Goal: Task Accomplishment & Management: Manage account settings

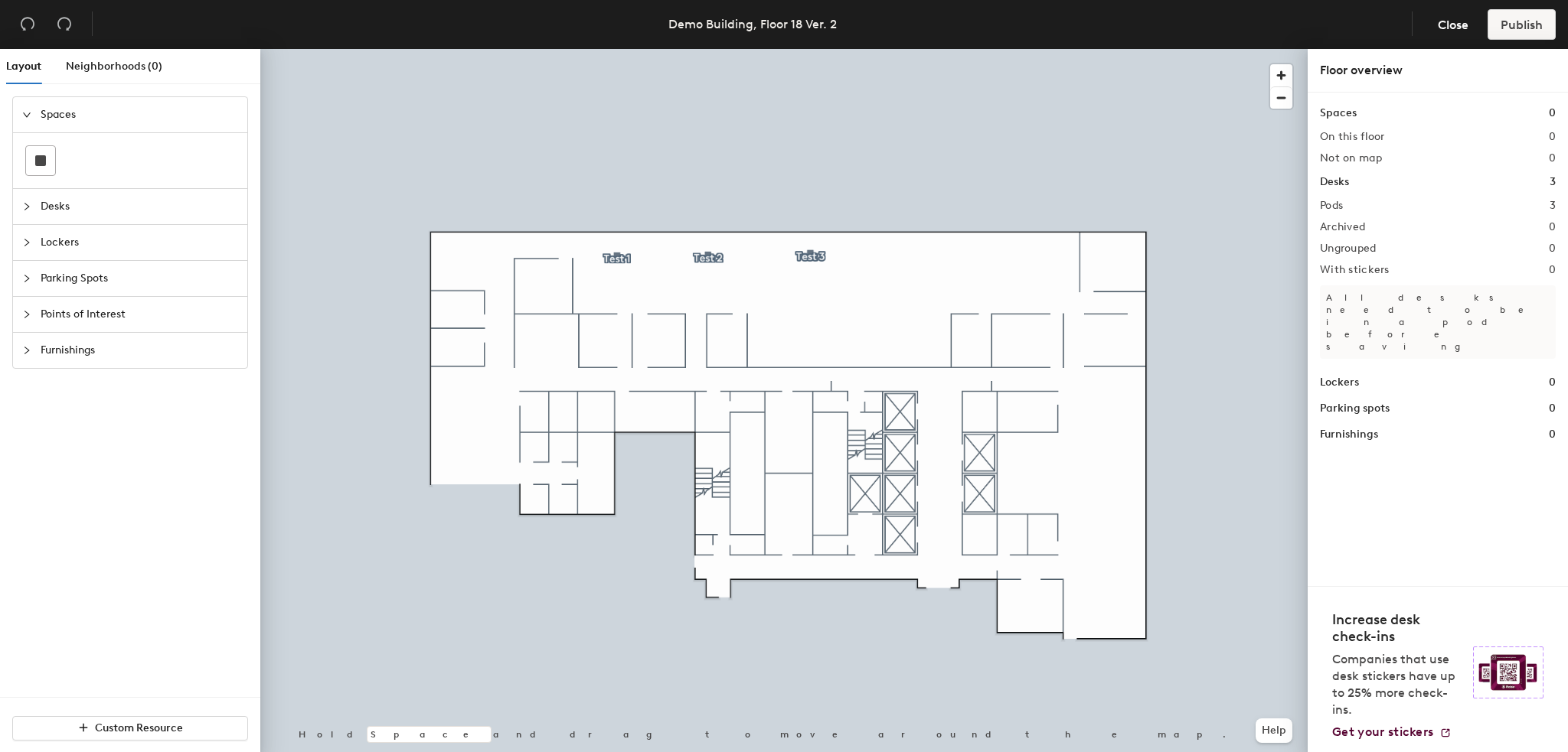
click at [35, 204] on div at bounding box center [32, 206] width 18 height 17
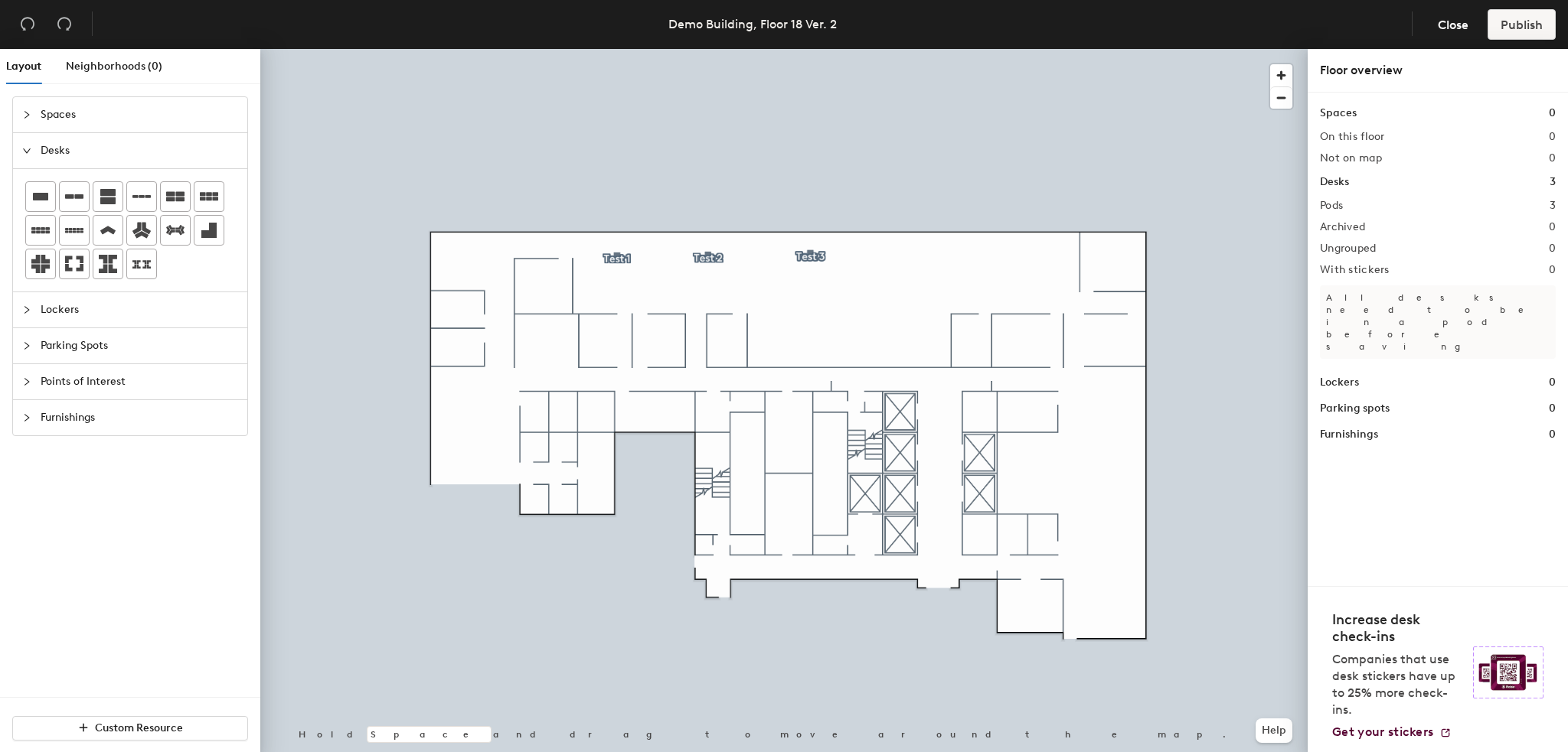
click at [61, 121] on span "Spaces" at bounding box center [139, 115] width 197 height 35
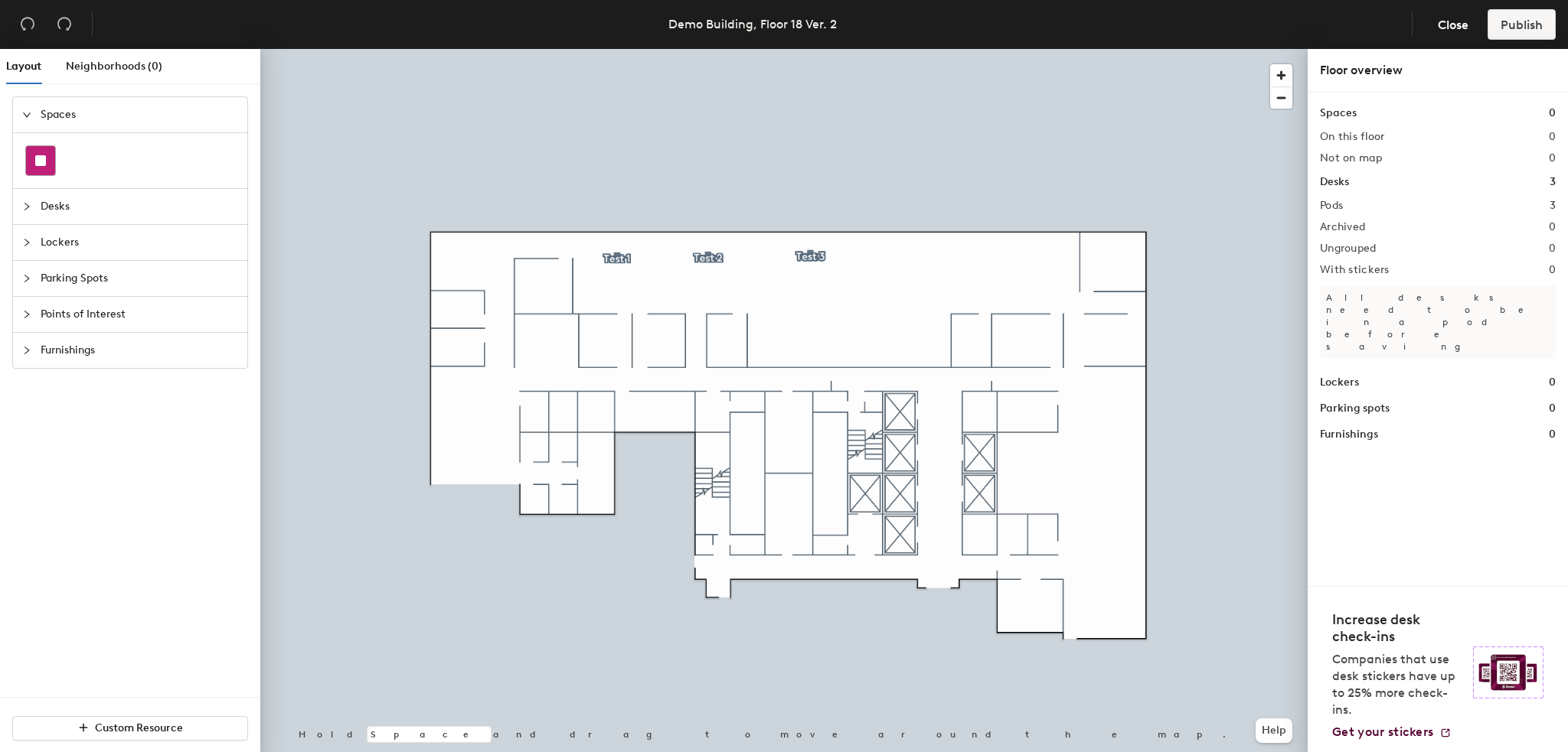
click at [51, 165] on div at bounding box center [41, 161] width 29 height 29
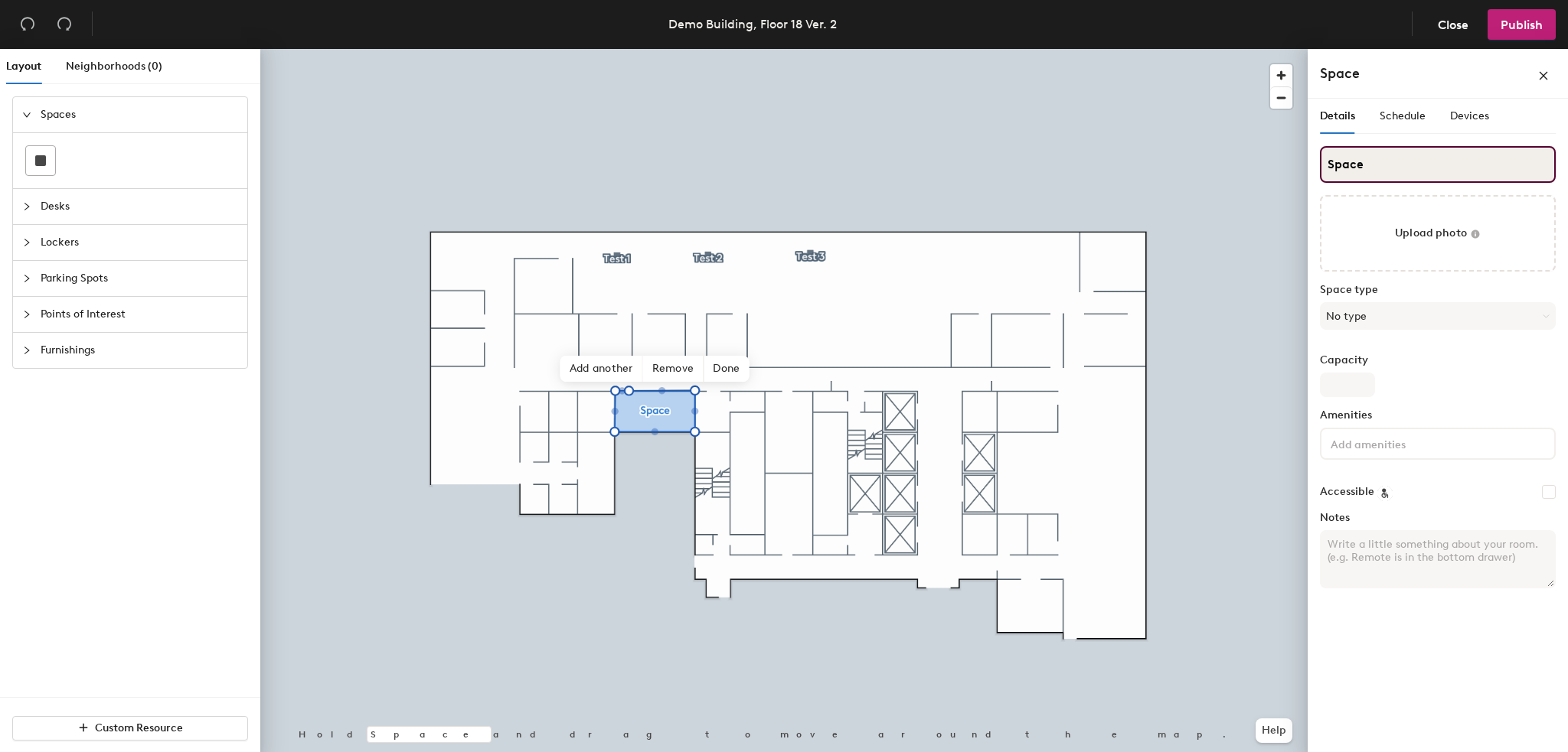
click at [1375, 164] on input "Space" at bounding box center [1438, 164] width 236 height 37
click at [1374, 164] on input "Space" at bounding box center [1438, 164] width 236 height 37
click at [1374, 164] on input "Space" at bounding box center [1438, 164] width 236 height 37
type input "Space A"
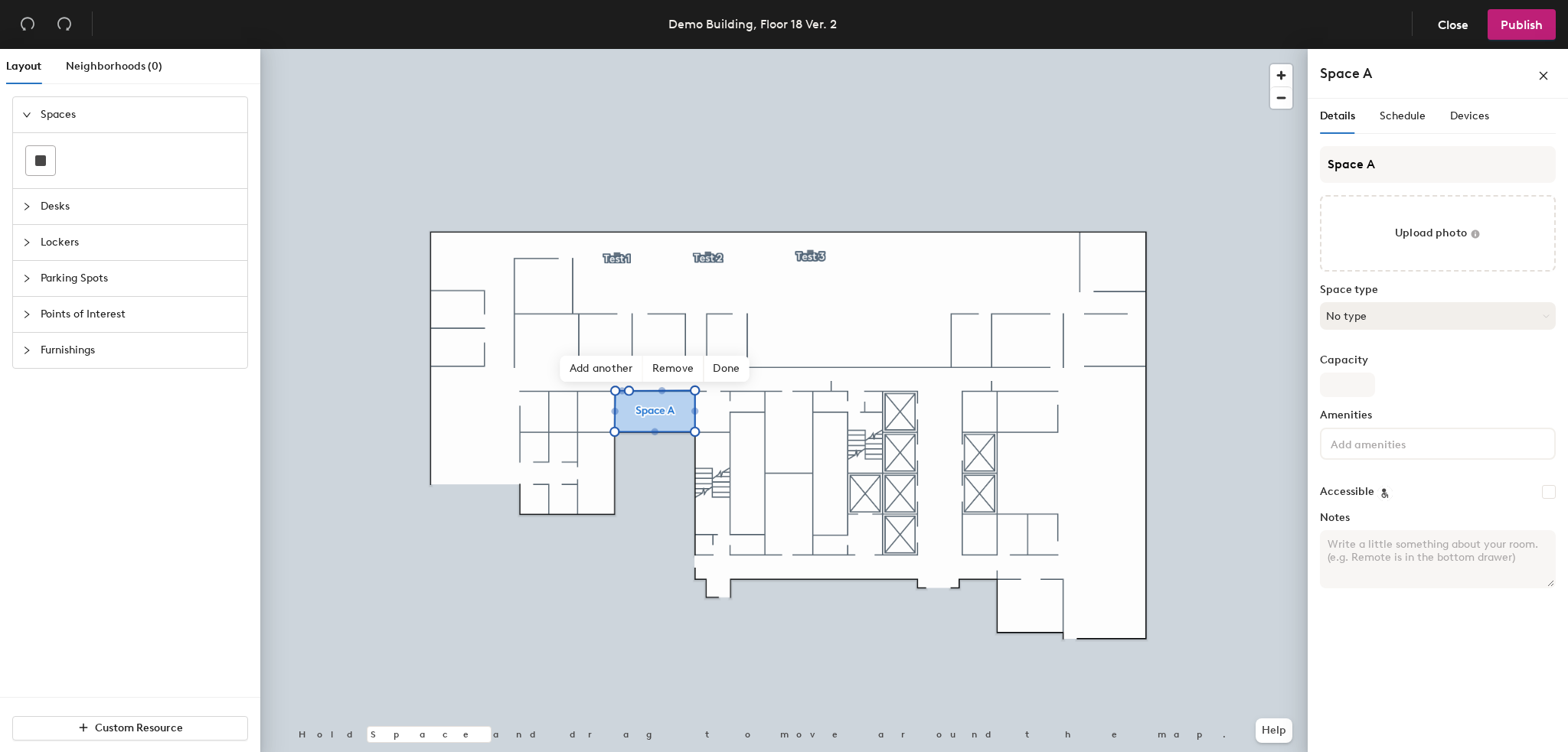
click at [1382, 308] on button "No type" at bounding box center [1438, 315] width 236 height 27
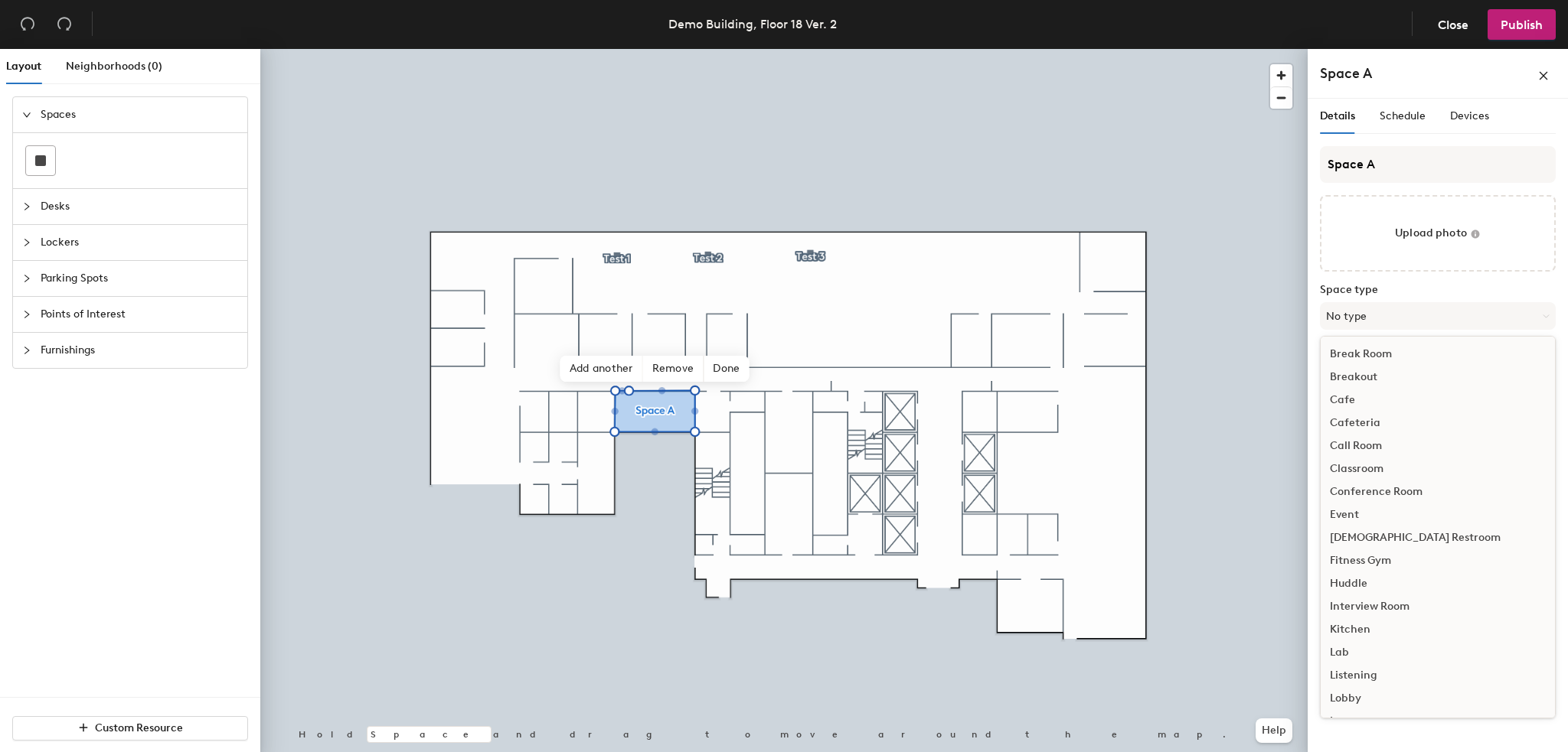
click at [1387, 371] on div "Breakout" at bounding box center [1438, 377] width 234 height 23
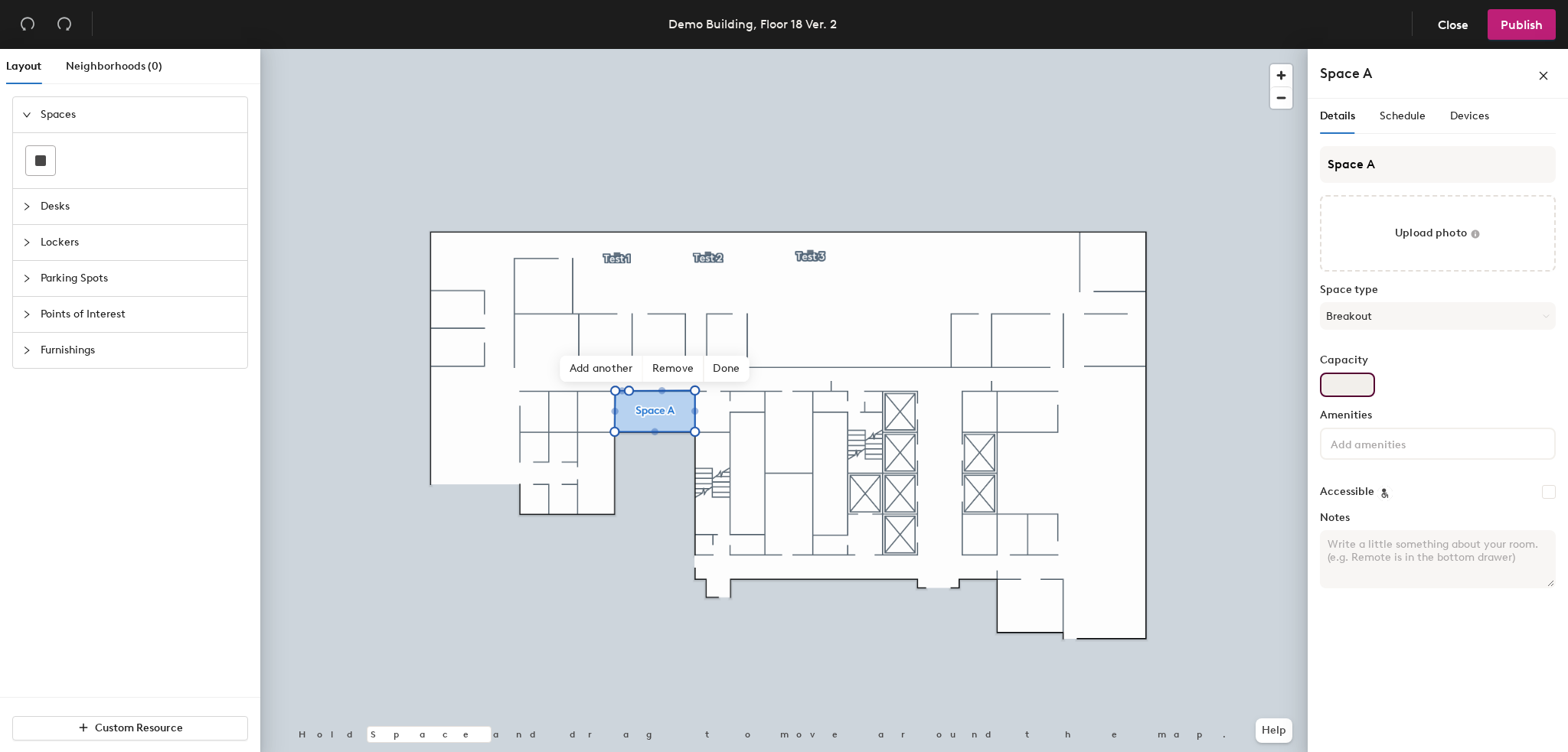
click at [1364, 377] on input "Capacity" at bounding box center [1347, 384] width 55 height 24
click at [1375, 435] on input at bounding box center [1396, 443] width 137 height 18
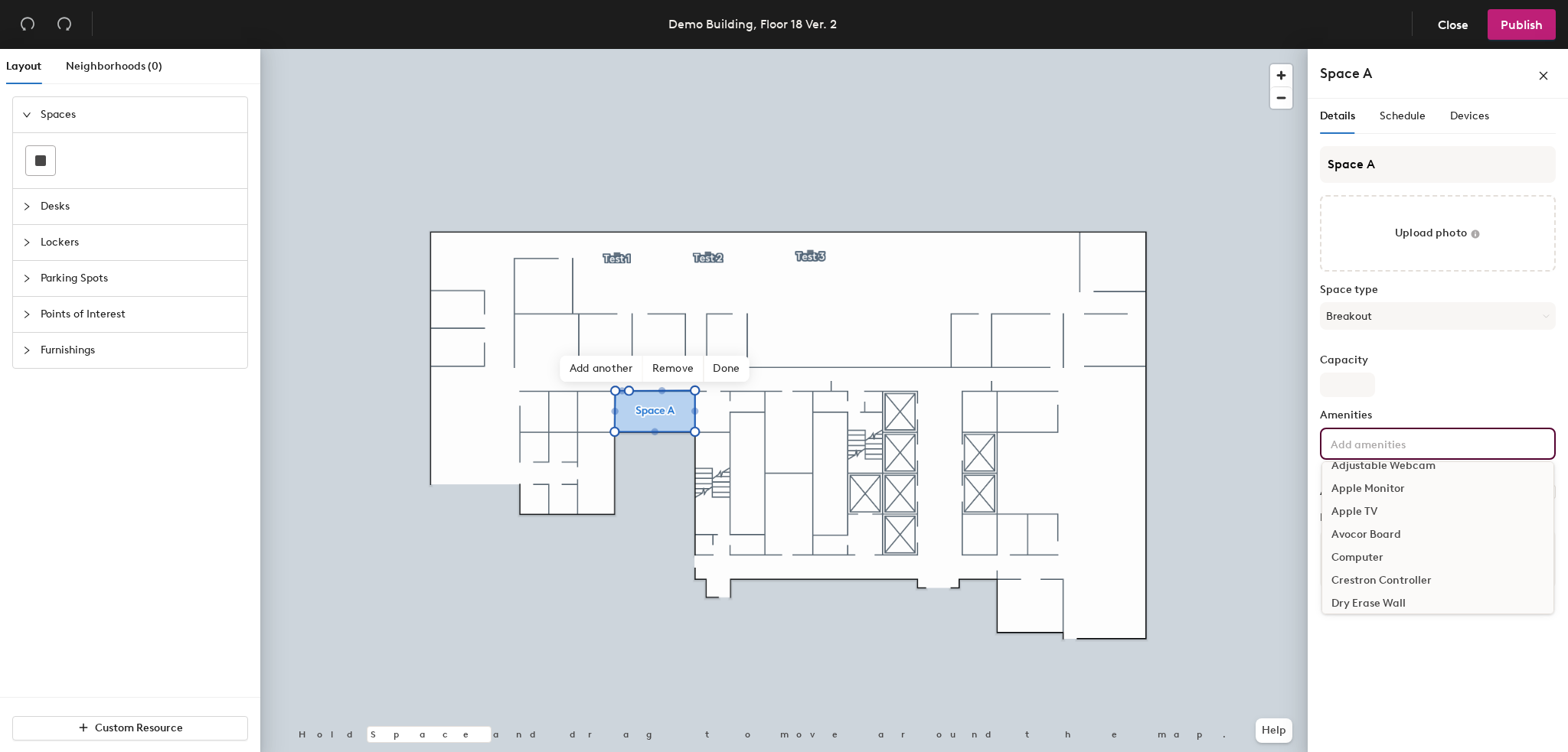
scroll to position [230, 0]
click at [1371, 522] on div "Dual TVs" at bounding box center [1438, 525] width 231 height 23
drag, startPoint x: 1404, startPoint y: 530, endPoint x: 1407, endPoint y: 502, distance: 28.2
click at [1405, 531] on div "Freestanding Power Bar" at bounding box center [1438, 528] width 231 height 23
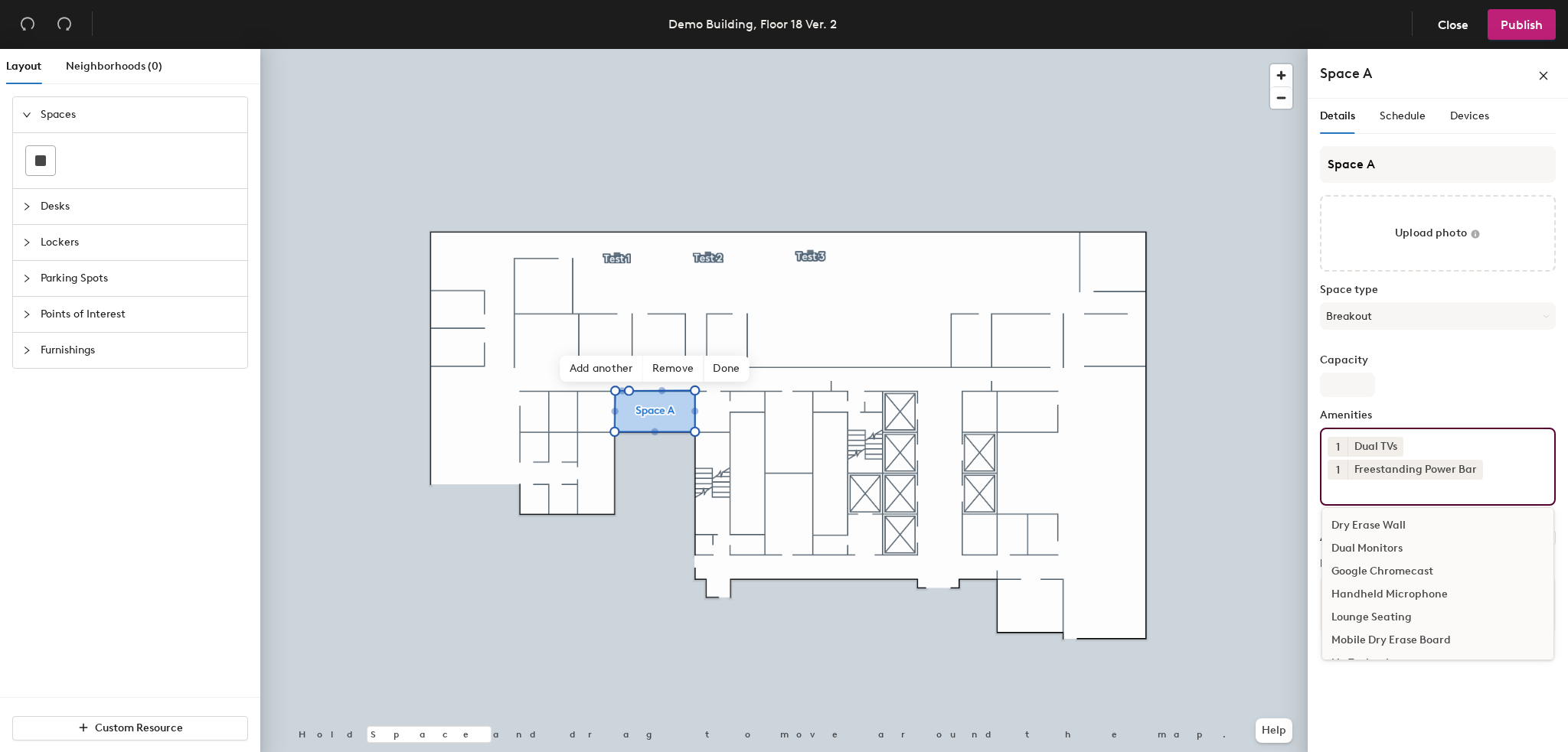
click at [1454, 407] on div "Space A Upload photo Space type Breakout Capacity Amenities 1 Dual TVs 1 Freest…" at bounding box center [1438, 397] width 236 height 501
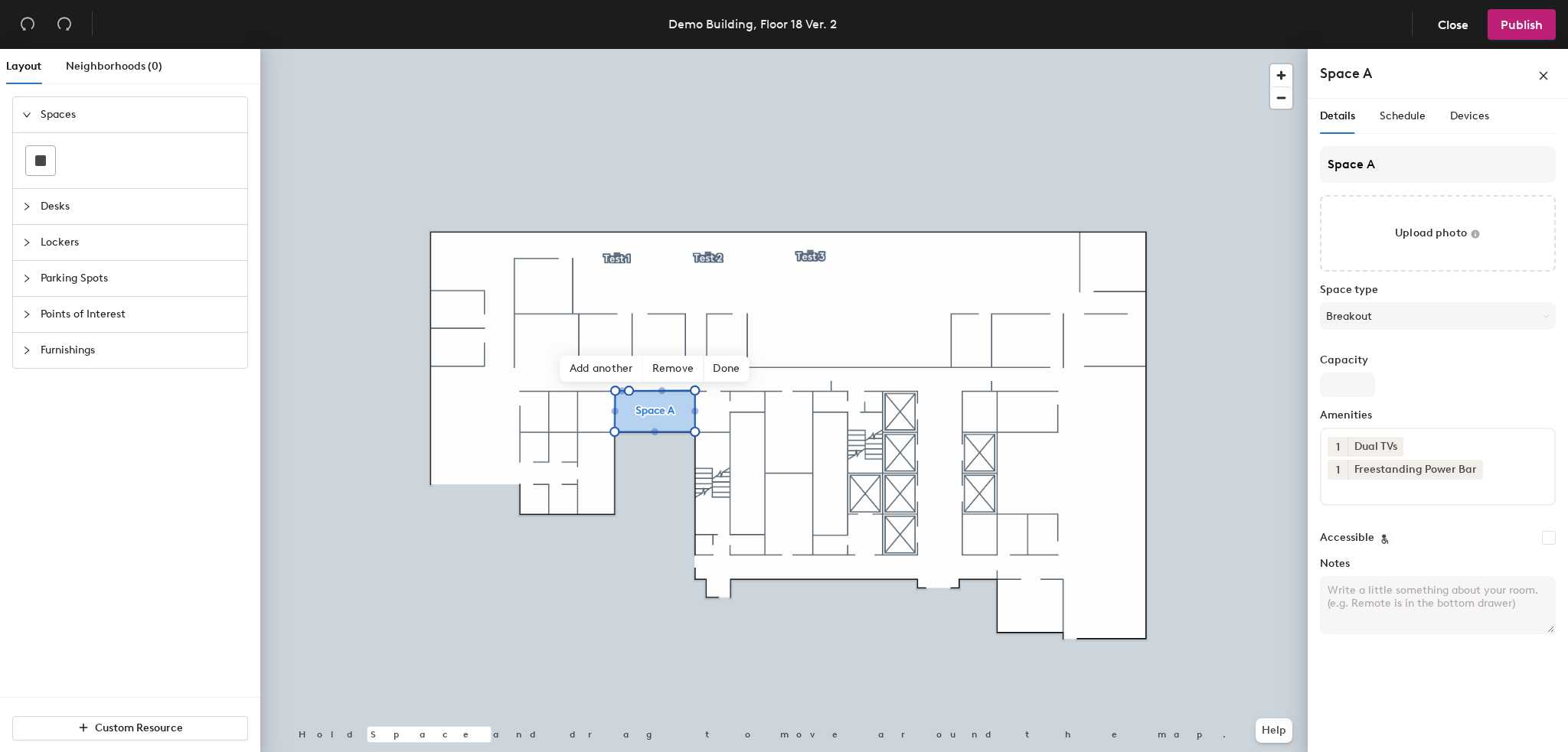
click at [1385, 596] on textarea "Notes" at bounding box center [1438, 606] width 236 height 58
click at [1406, 122] on span "Schedule" at bounding box center [1403, 116] width 46 height 13
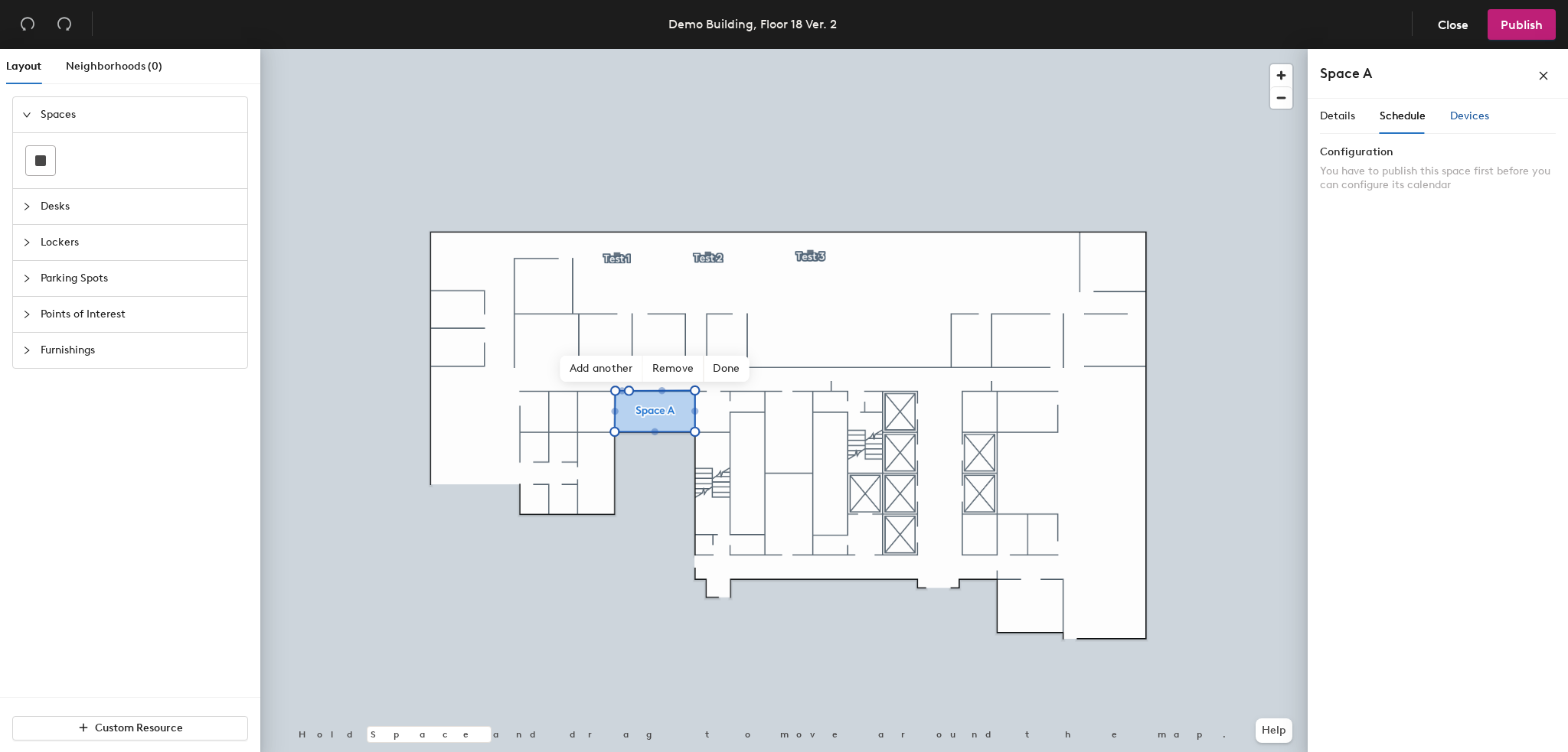
click at [1454, 118] on span "Devices" at bounding box center [1469, 116] width 39 height 13
click at [1335, 125] on div "Details" at bounding box center [1337, 116] width 35 height 35
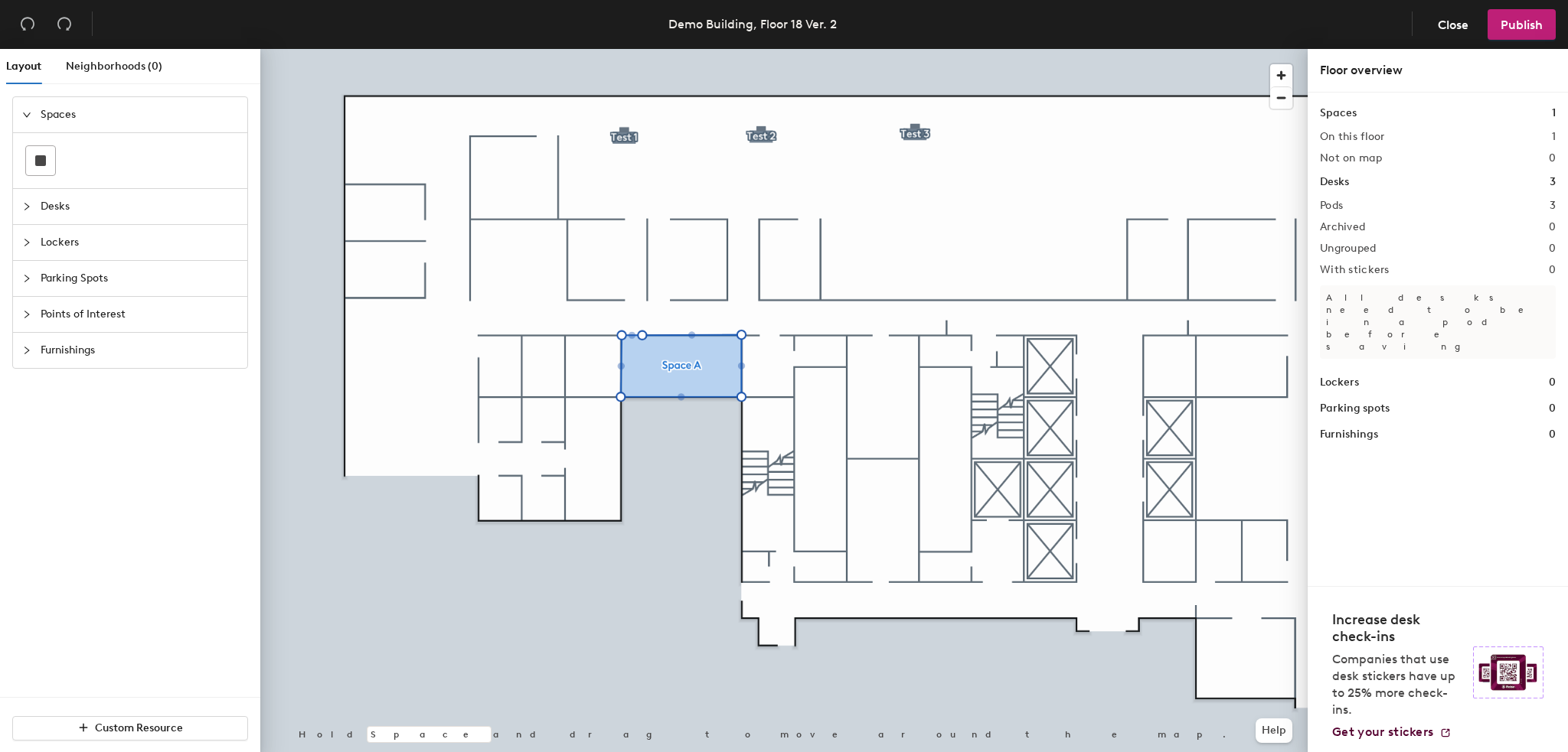
click at [694, 49] on div at bounding box center [784, 49] width 1047 height 0
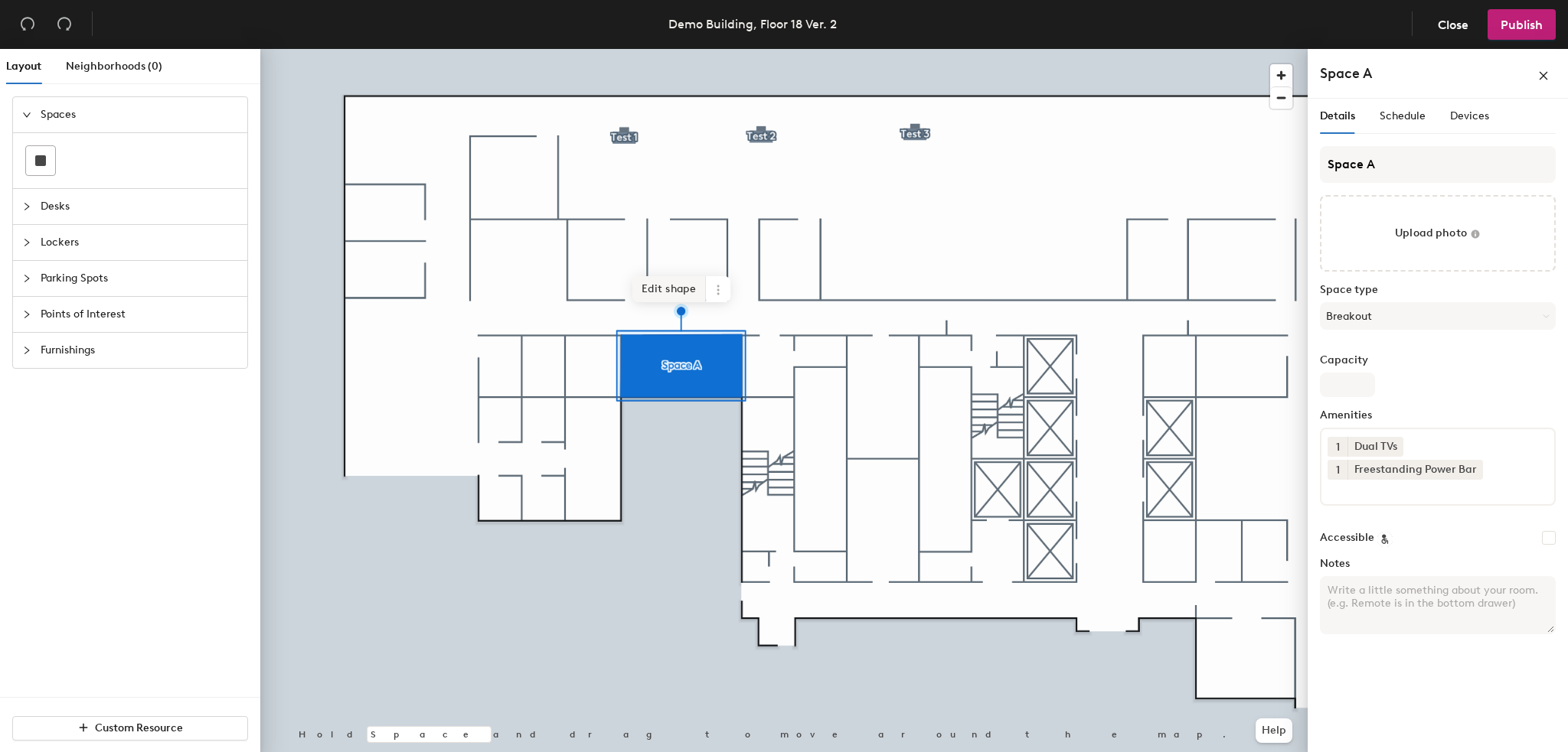
click at [685, 291] on span "Edit shape" at bounding box center [668, 289] width 73 height 26
click at [667, 275] on span "Edit shape" at bounding box center [668, 272] width 73 height 26
click at [689, 287] on span "Remove" at bounding box center [701, 292] width 61 height 26
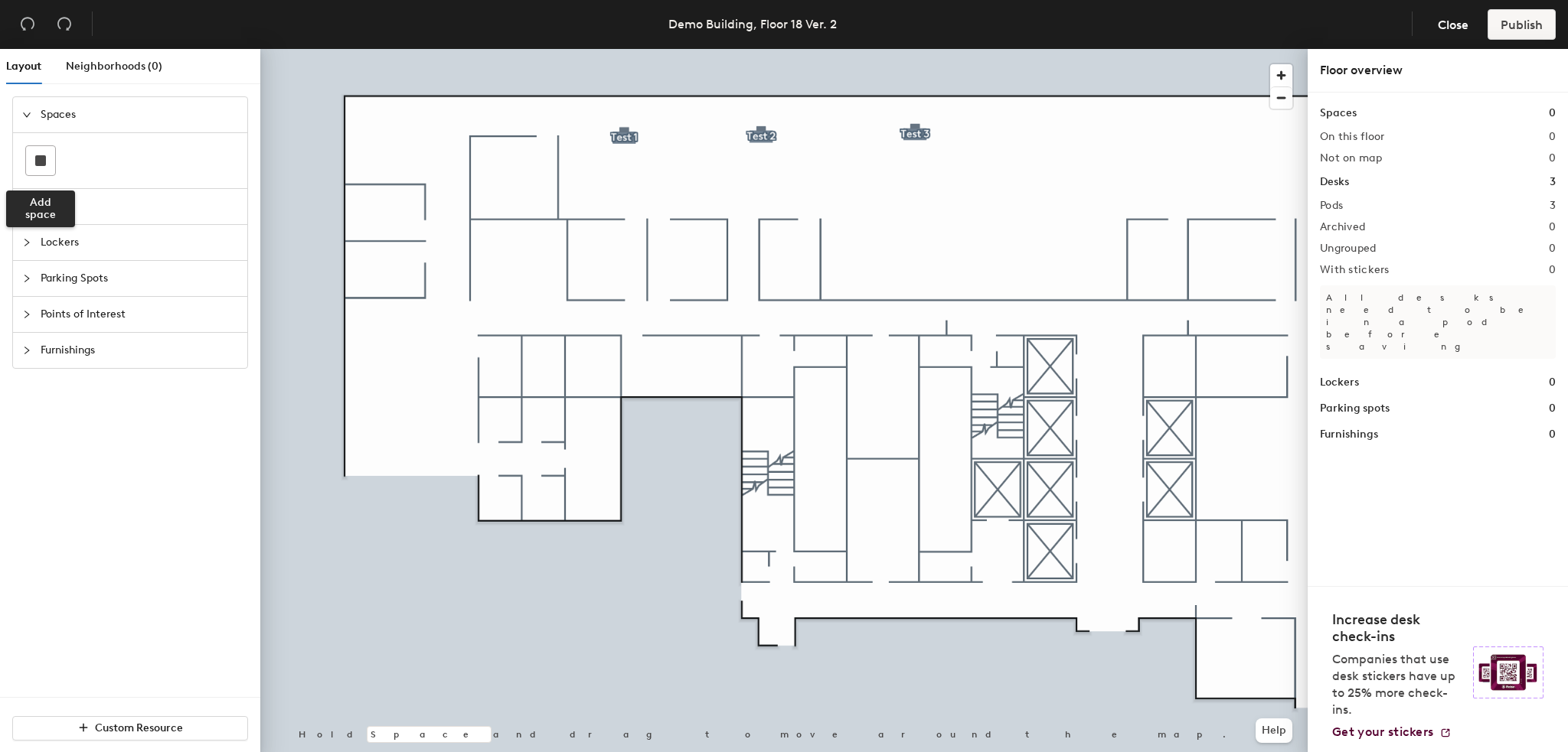
drag, startPoint x: 39, startPoint y: 164, endPoint x: 227, endPoint y: 237, distance: 201.7
click at [40, 164] on rect at bounding box center [41, 161] width 11 height 11
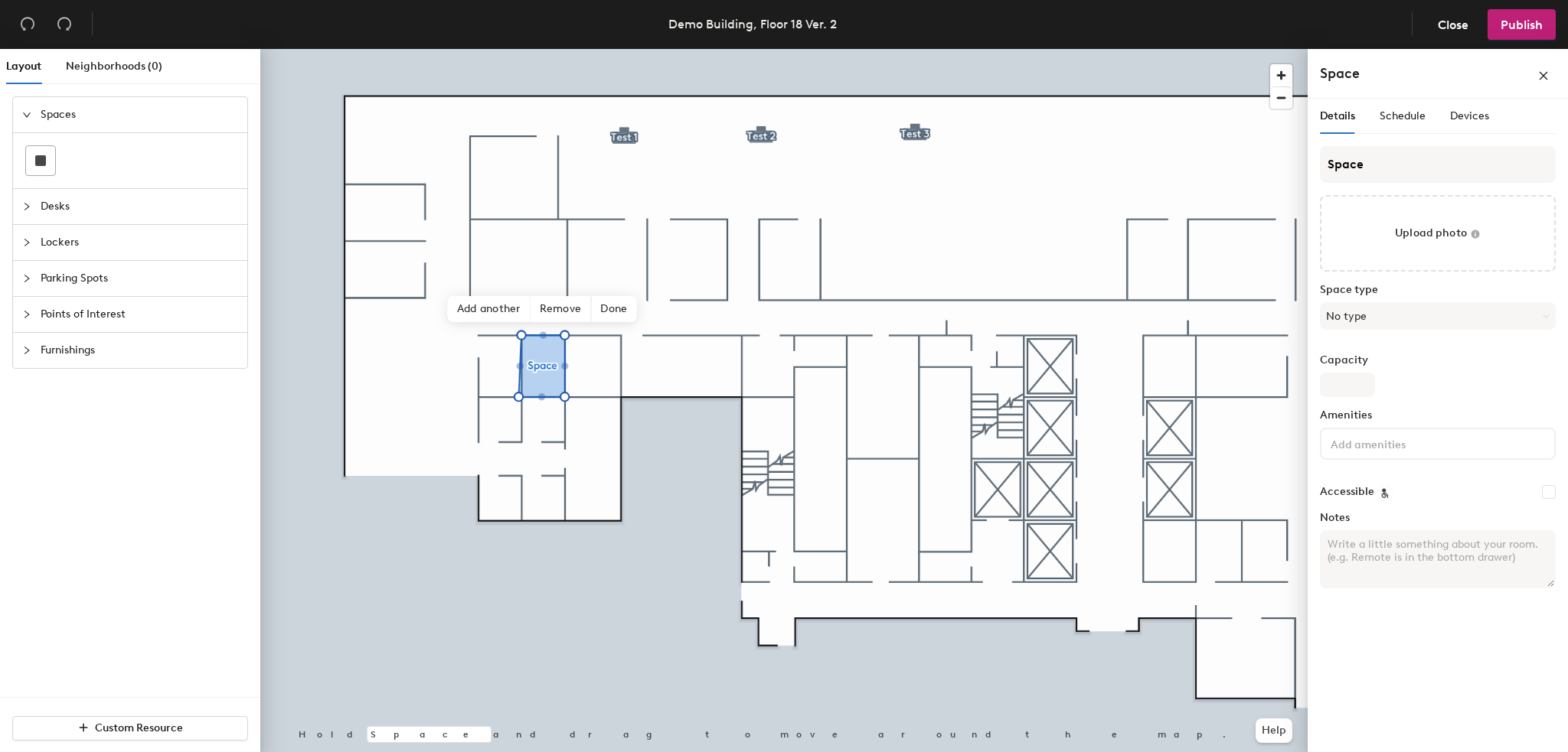
click at [45, 212] on span "Desks" at bounding box center [139, 206] width 197 height 35
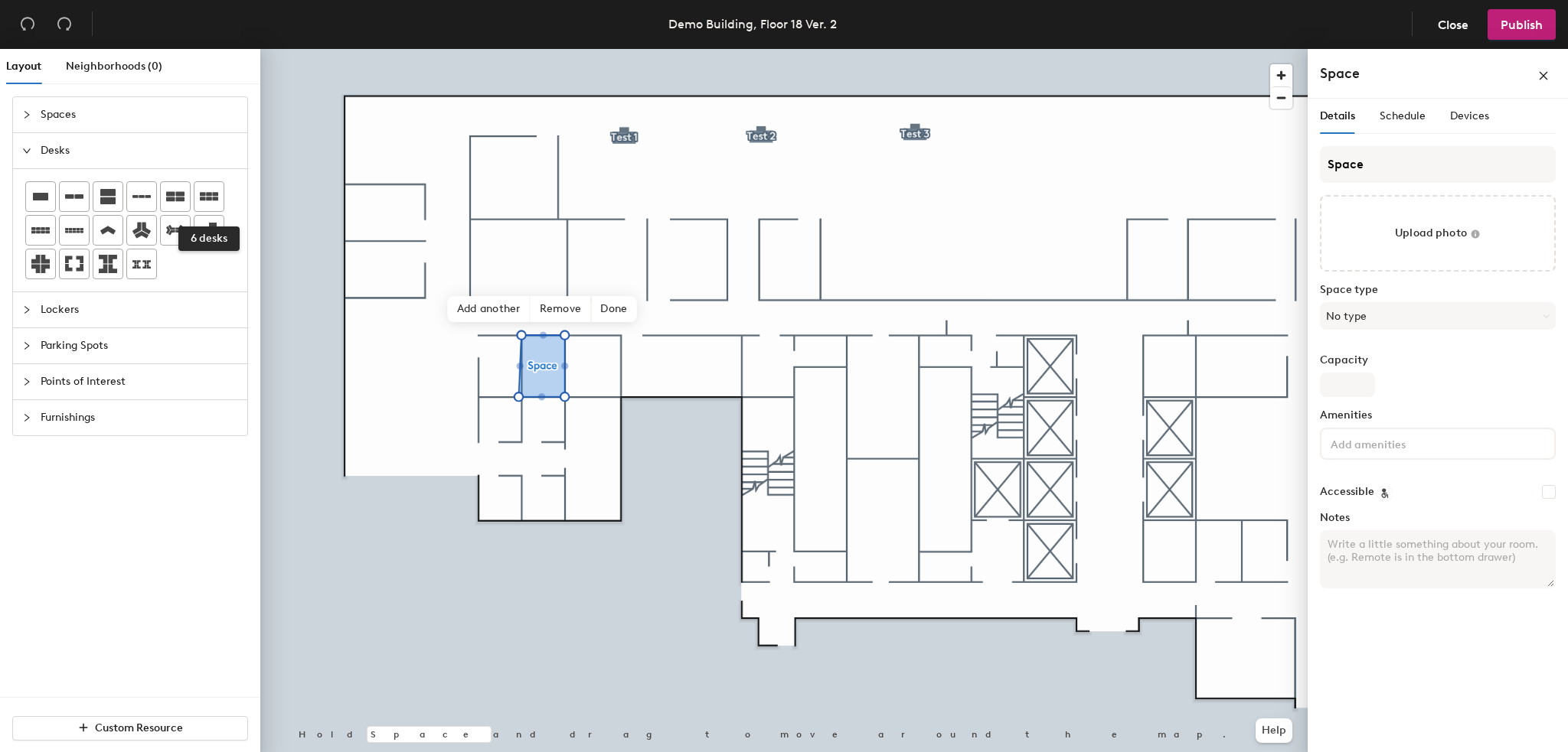
drag, startPoint x: 207, startPoint y: 199, endPoint x: 237, endPoint y: 205, distance: 30.6
click at [206, 202] on icon at bounding box center [209, 196] width 18 height 18
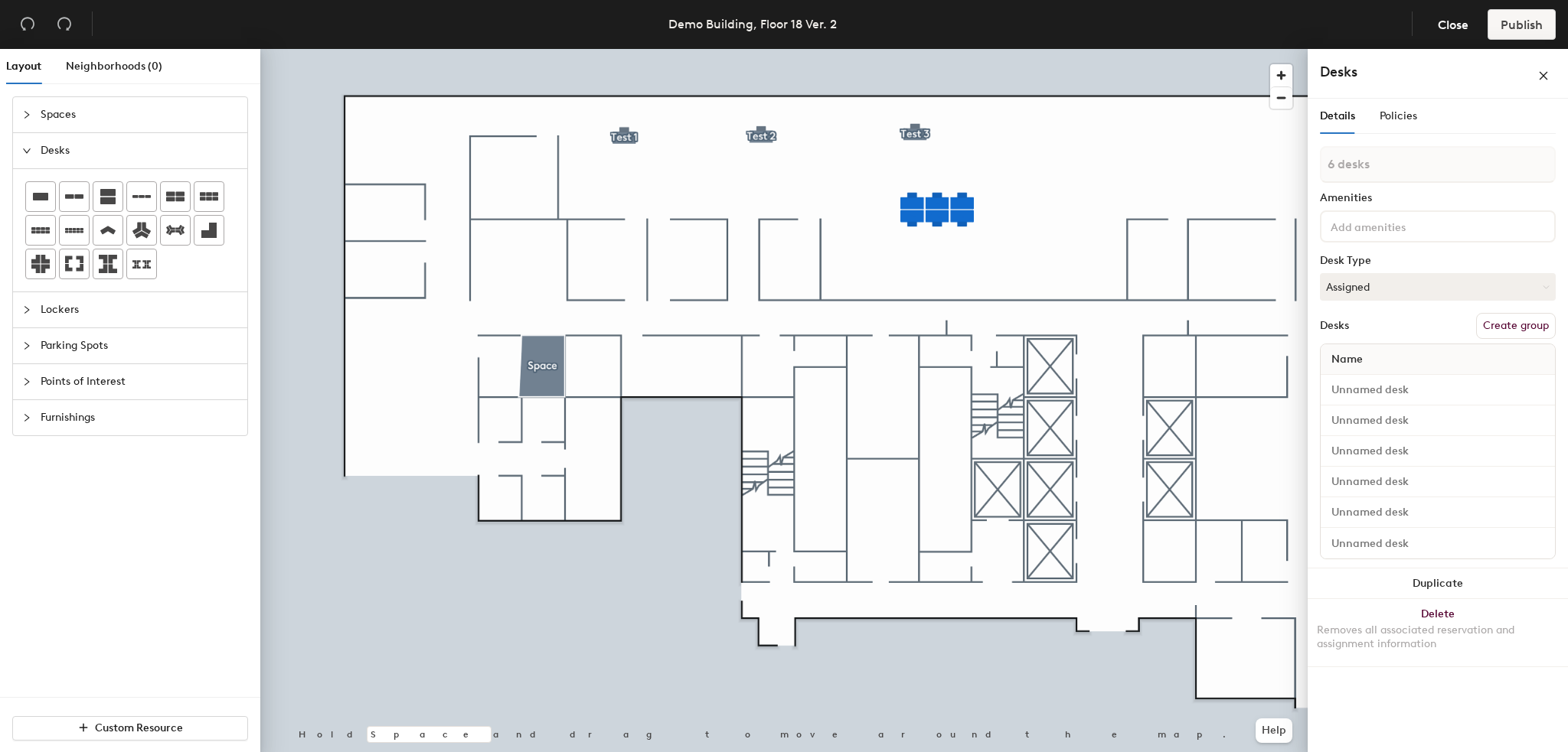
click at [1507, 323] on button "Create group" at bounding box center [1516, 325] width 80 height 26
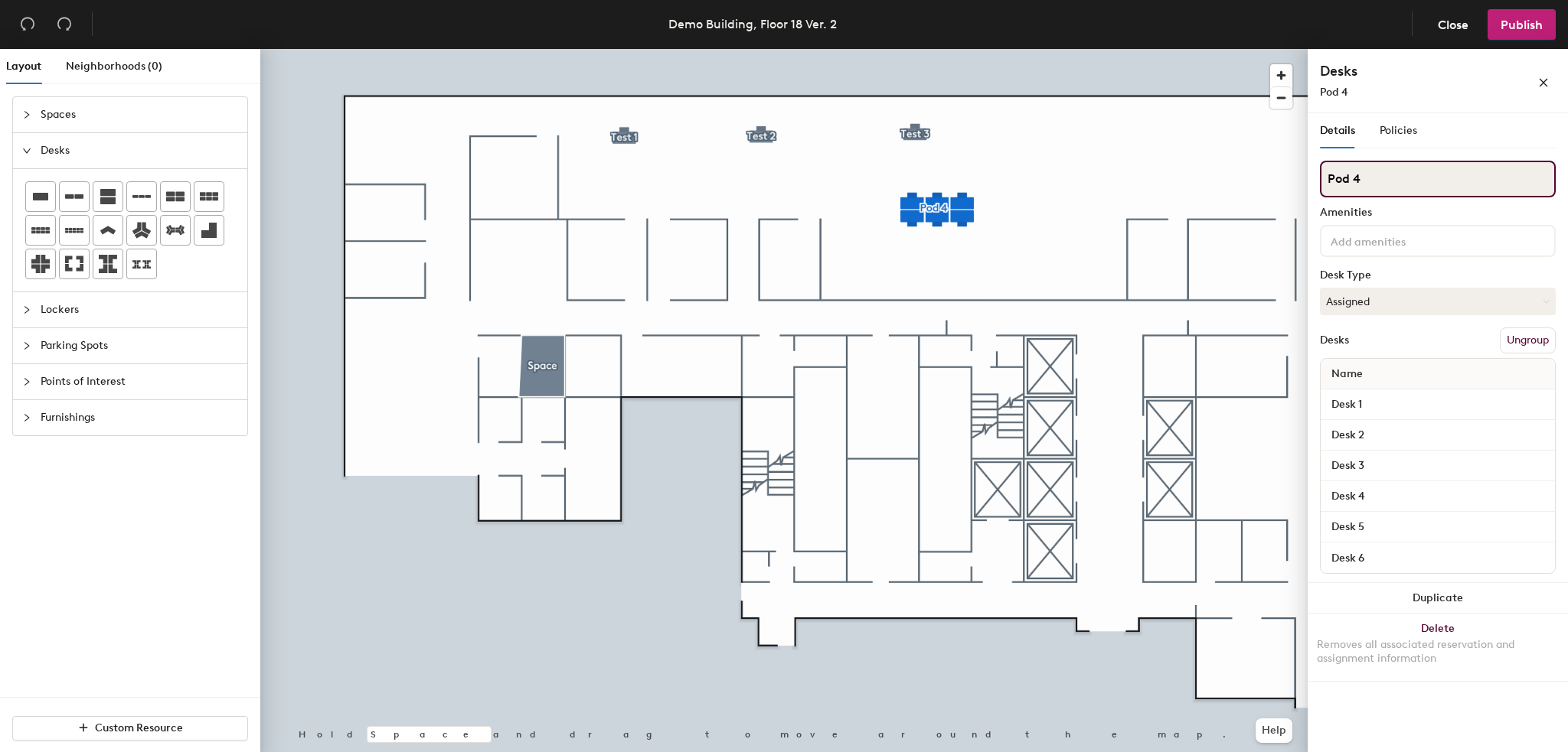
click at [1402, 173] on input "Pod 4" at bounding box center [1438, 179] width 236 height 37
drag, startPoint x: 1379, startPoint y: 186, endPoint x: 1322, endPoint y: 185, distance: 57.0
click at [1322, 185] on input "Pod 4" at bounding box center [1438, 179] width 236 height 37
type input "23-123"
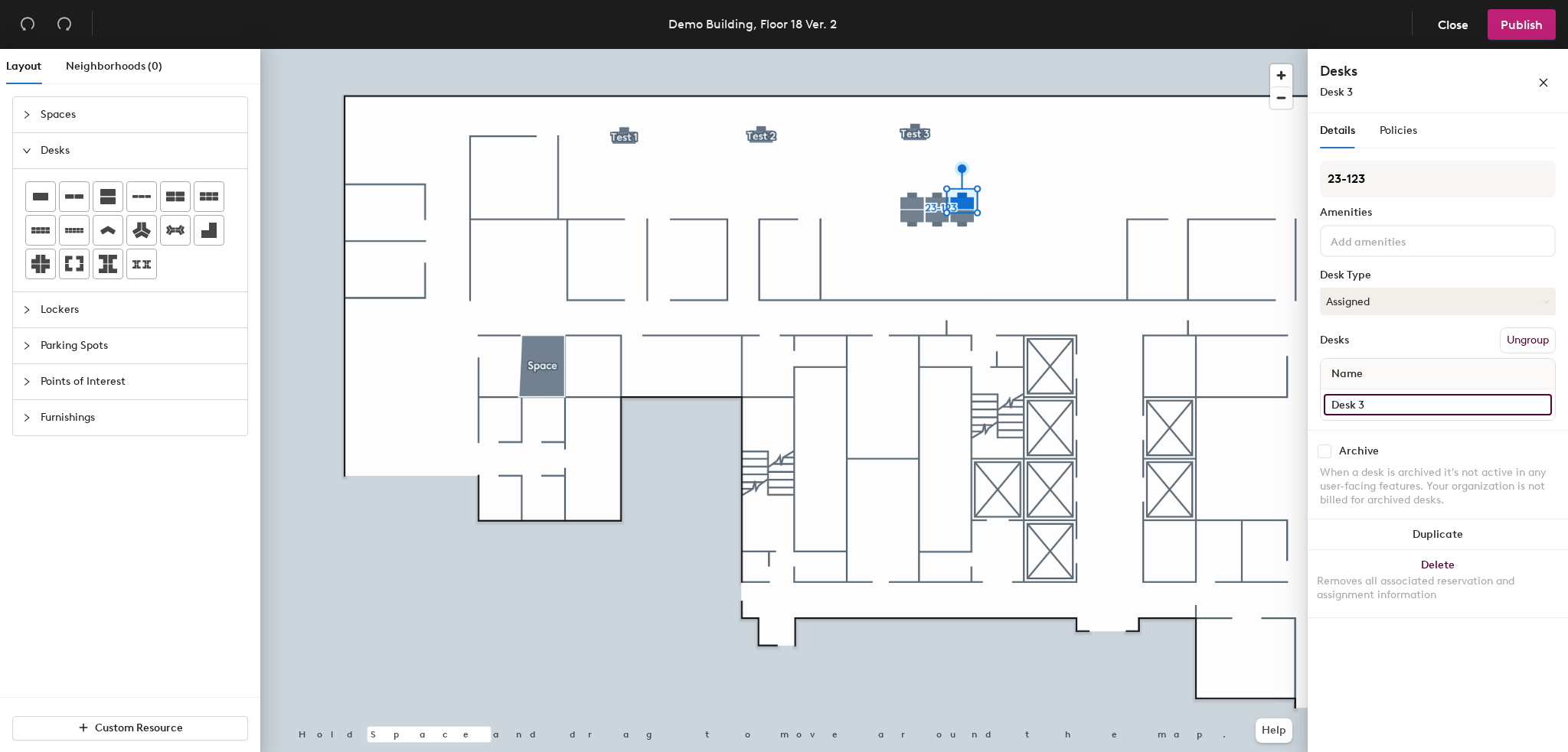
click at [1363, 409] on input "Desk 3" at bounding box center [1438, 405] width 228 height 22
click at [1363, 407] on input "Desk 3" at bounding box center [1438, 405] width 228 height 22
type input "123A"
click at [934, 49] on div at bounding box center [784, 49] width 1047 height 0
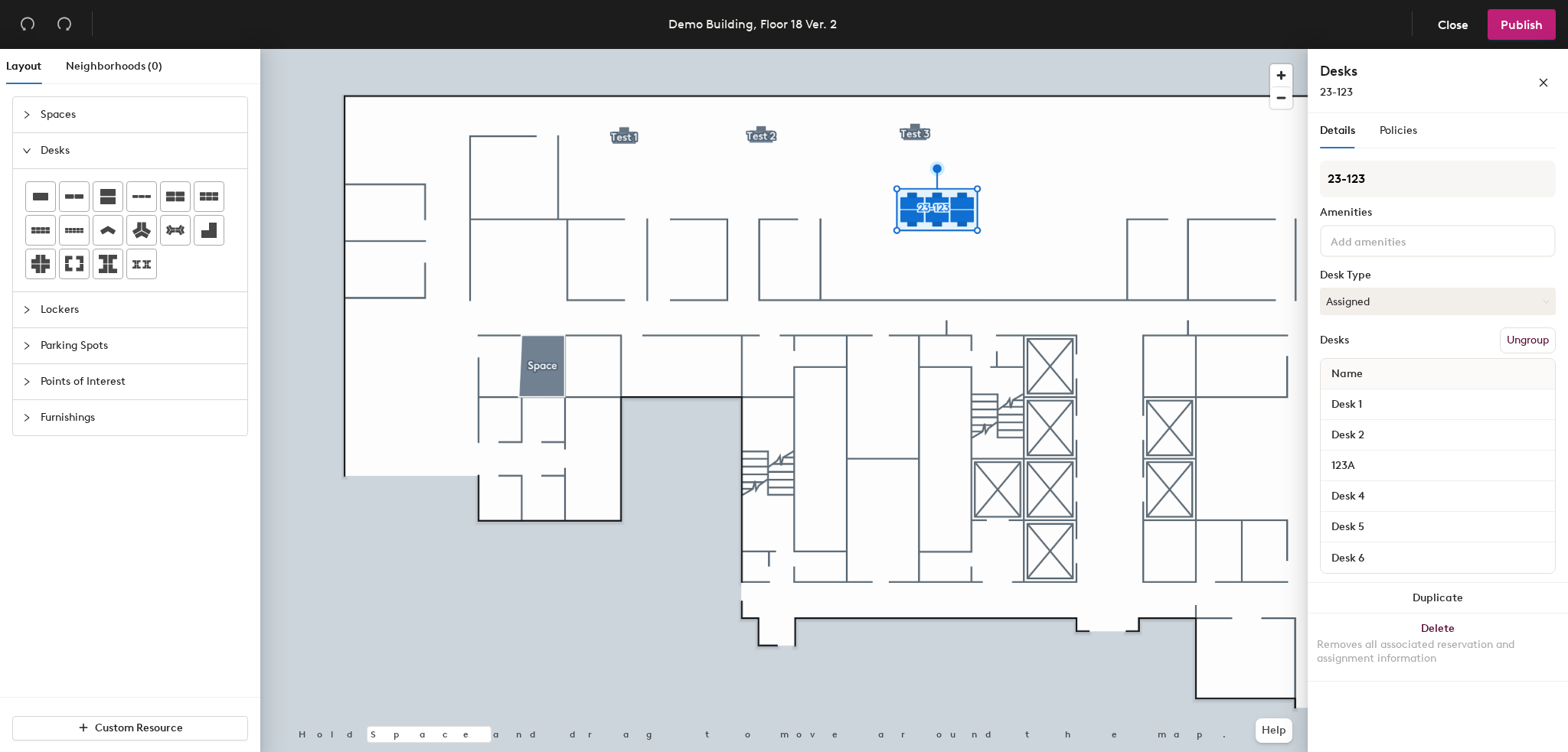
click at [1174, 49] on div at bounding box center [784, 49] width 1047 height 0
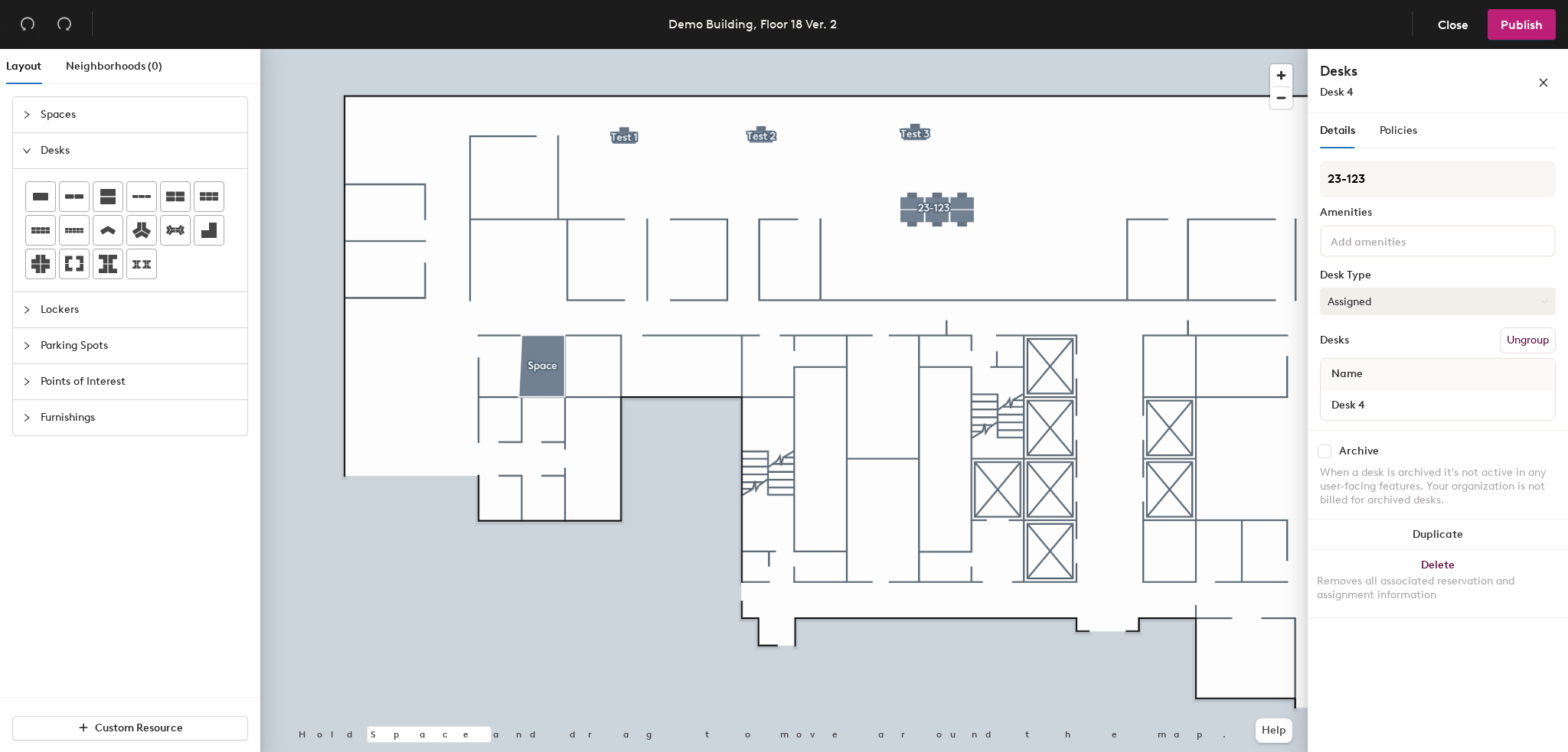
click at [1372, 297] on button "Assigned" at bounding box center [1438, 301] width 236 height 27
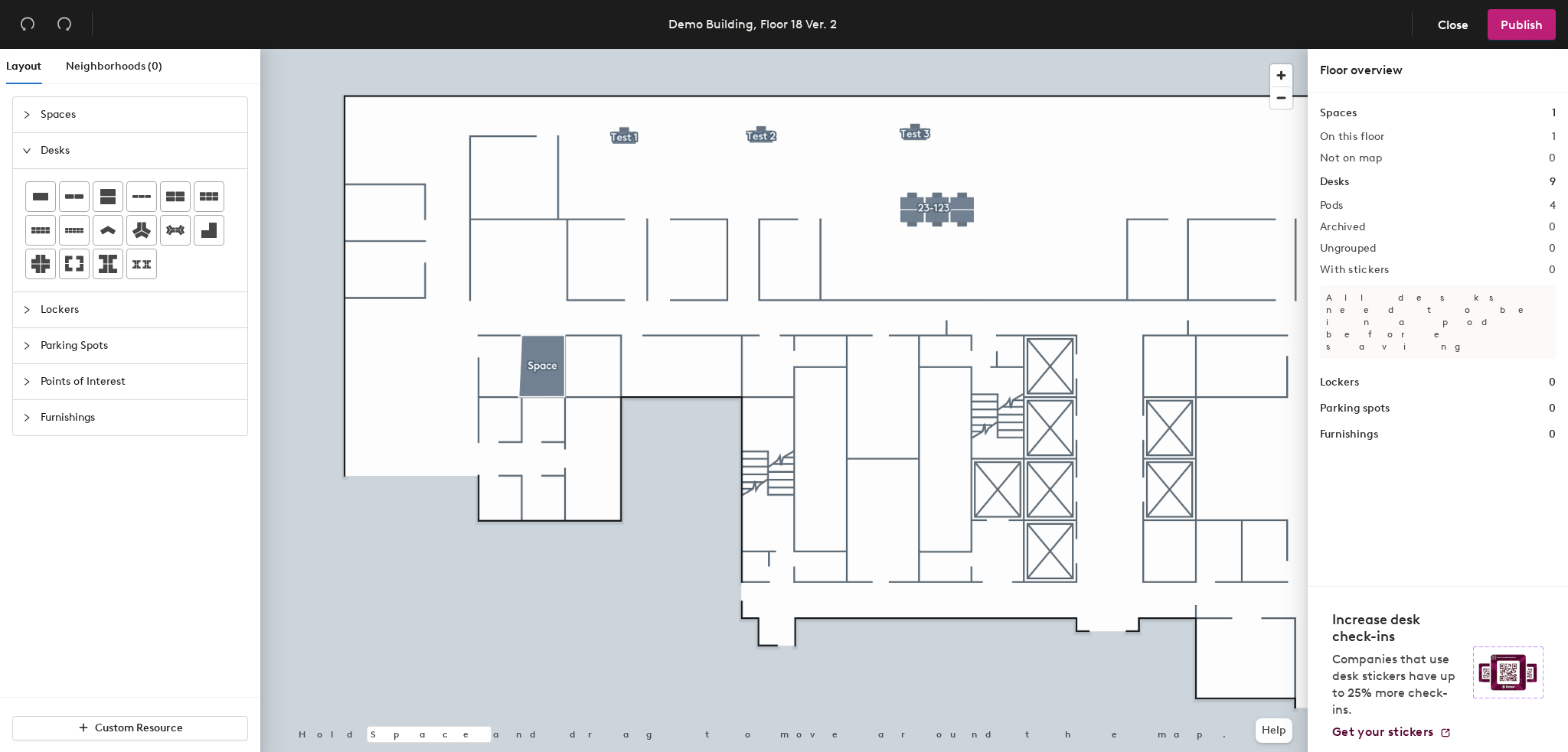
click at [965, 49] on div at bounding box center [784, 49] width 1047 height 0
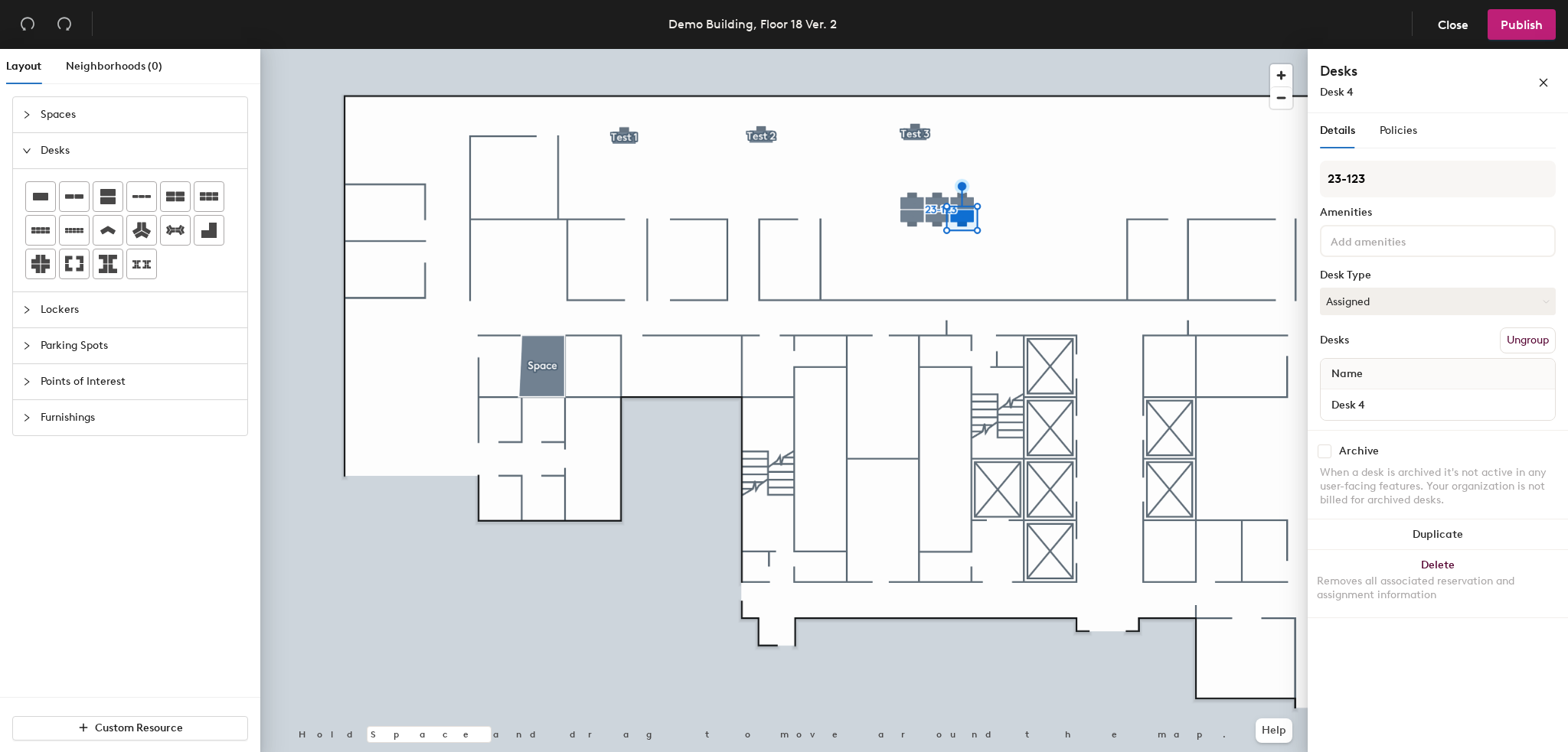
click at [997, 49] on div at bounding box center [784, 49] width 1047 height 0
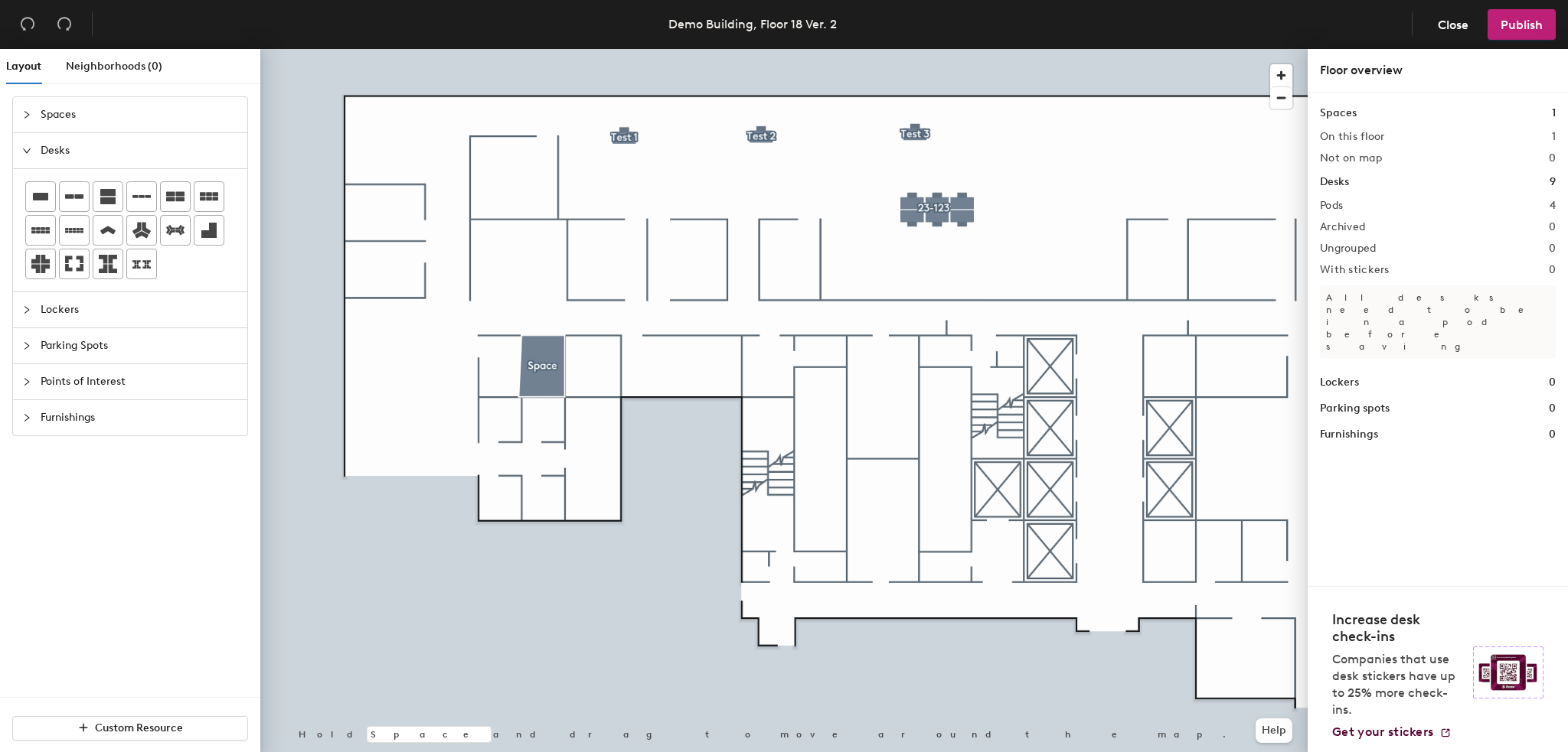
click at [949, 49] on div at bounding box center [784, 49] width 1047 height 0
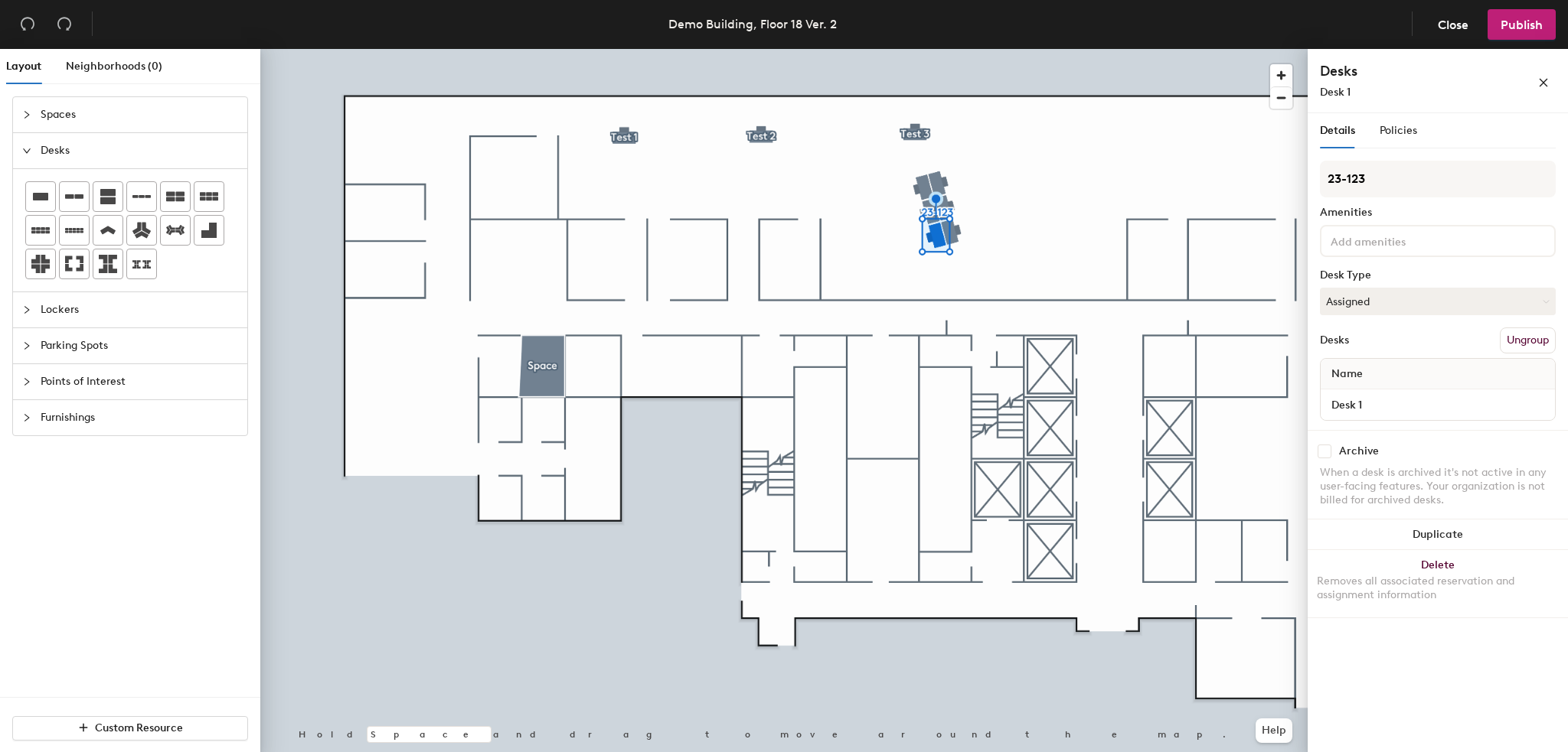
click at [1044, 49] on div at bounding box center [784, 49] width 1047 height 0
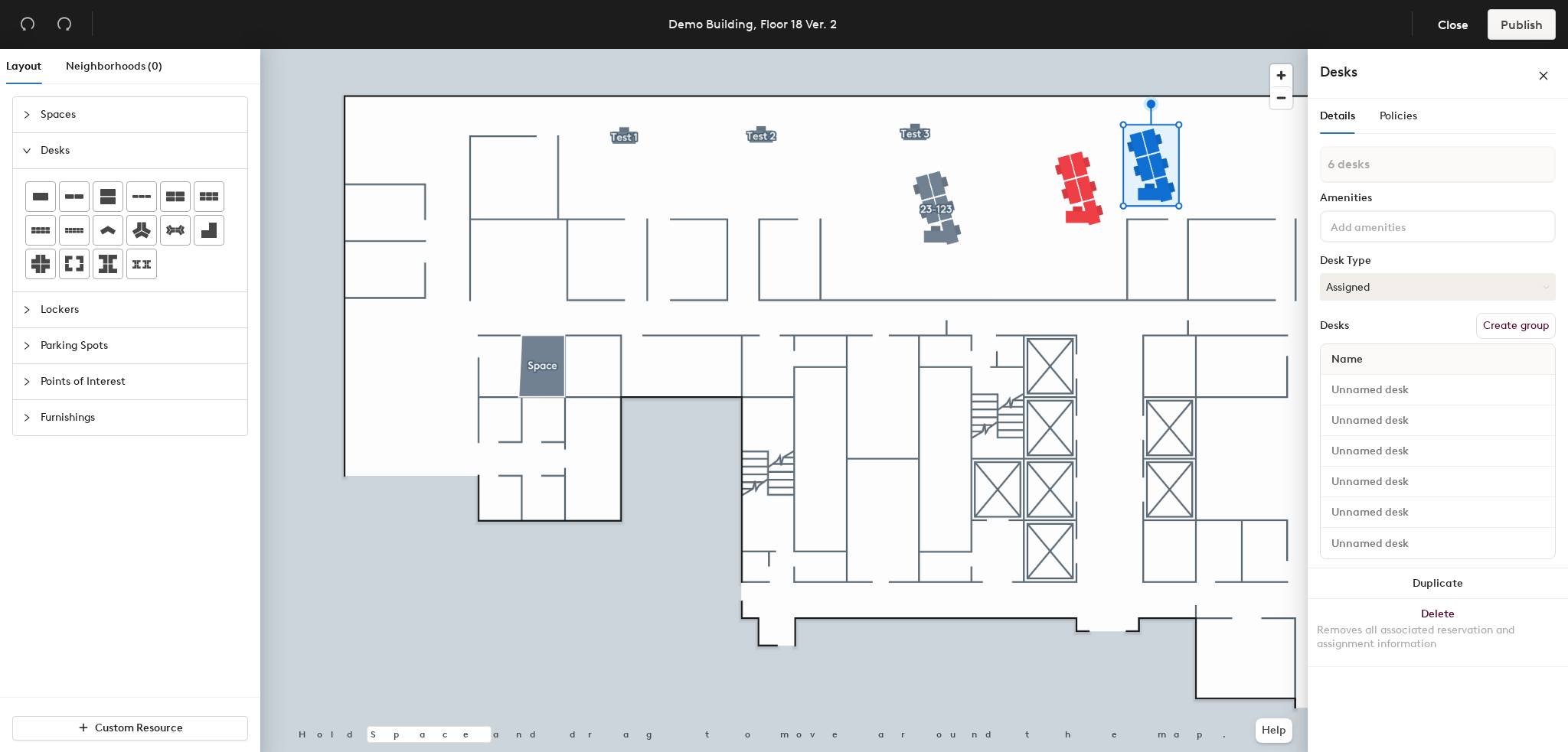
click at [59, 306] on span "Lockers" at bounding box center [139, 309] width 197 height 35
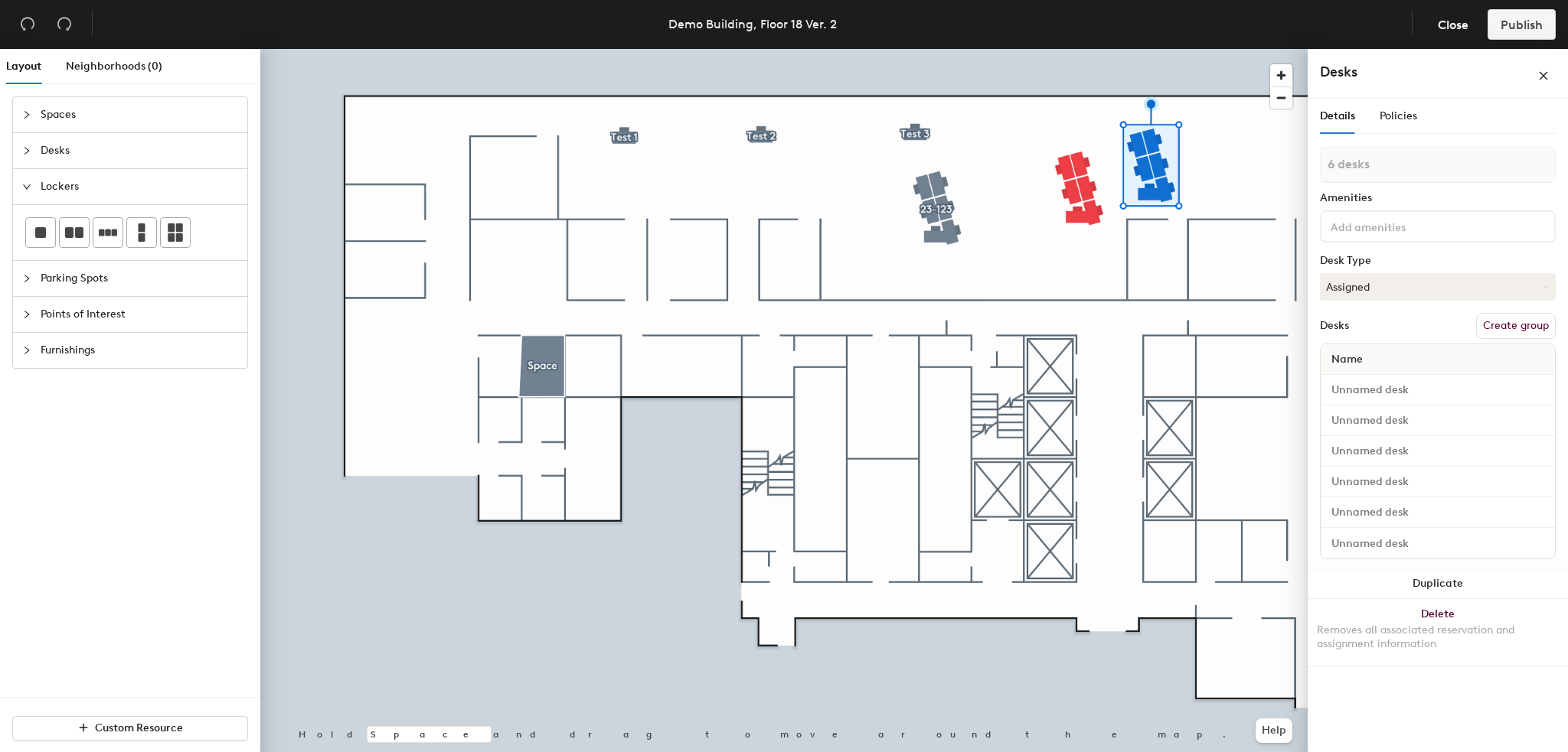
click at [67, 193] on span "Lockers" at bounding box center [139, 186] width 197 height 35
click at [74, 213] on span "Parking Spots" at bounding box center [139, 222] width 197 height 35
click at [75, 217] on span "Parking Spots" at bounding box center [139, 222] width 197 height 35
click at [86, 260] on span "Points of Interest" at bounding box center [139, 258] width 197 height 35
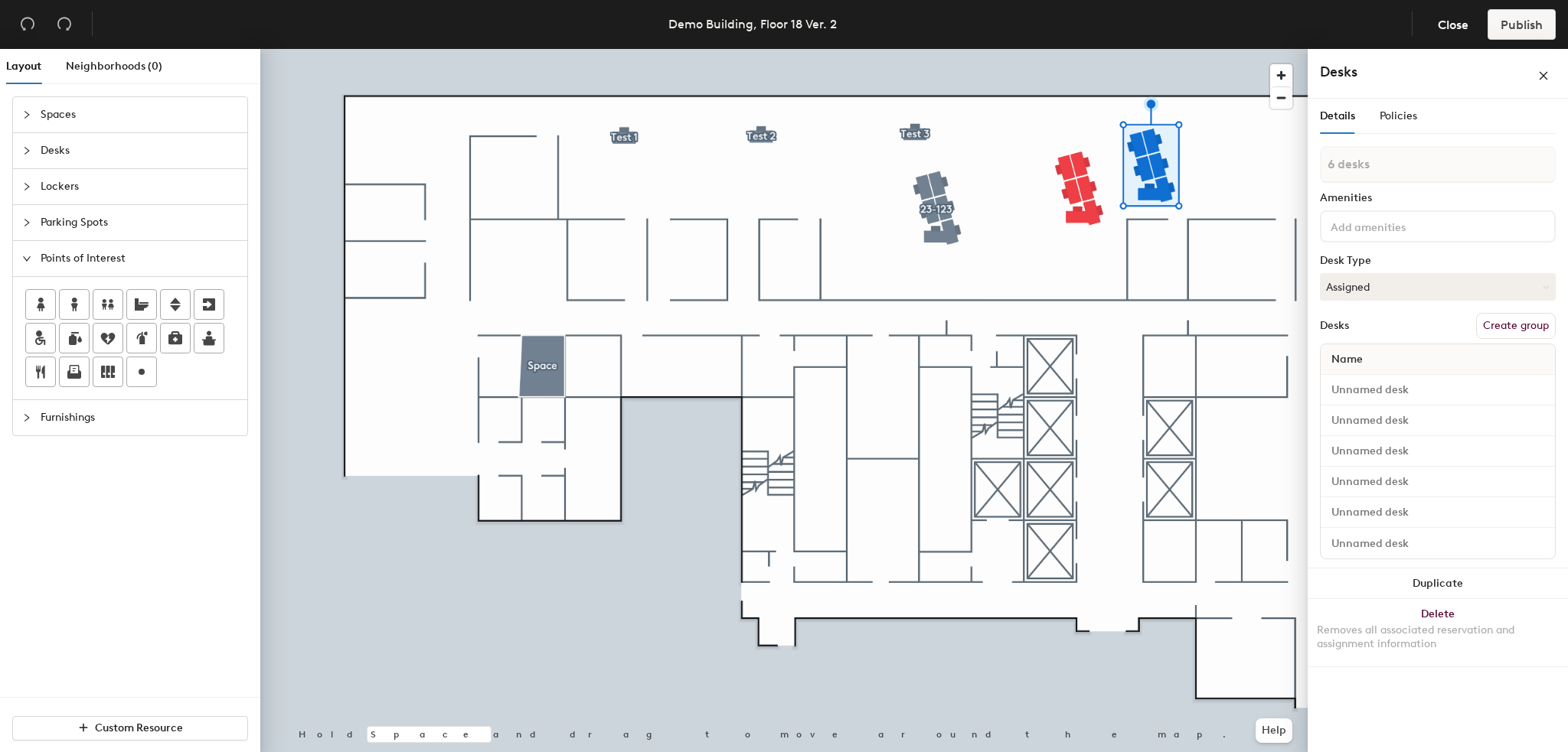
drag, startPoint x: 33, startPoint y: 296, endPoint x: 228, endPoint y: 304, distance: 195.2
click at [35, 296] on icon at bounding box center [41, 305] width 18 height 18
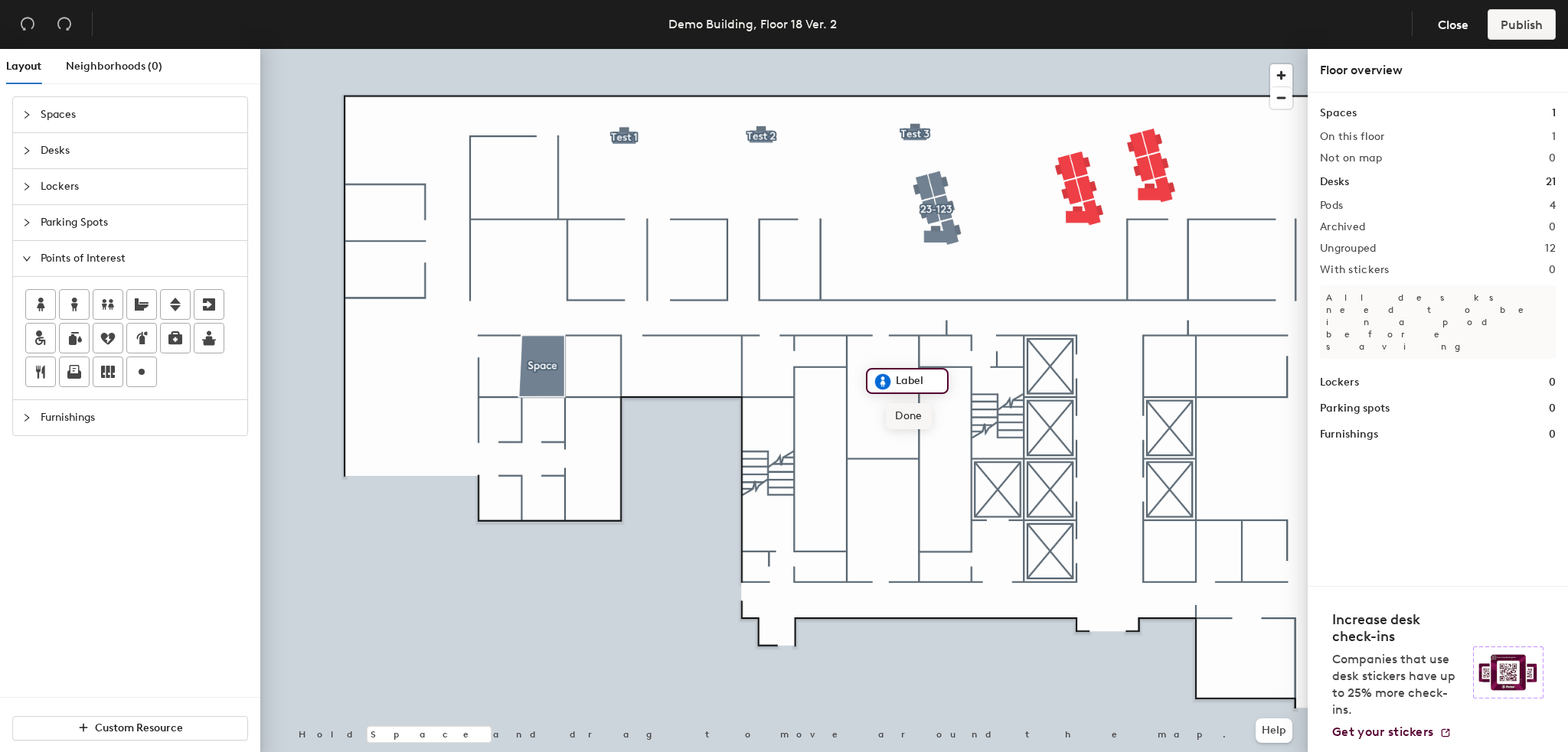
type input "Label"
click at [894, 416] on span "Done" at bounding box center [909, 416] width 45 height 26
click at [75, 428] on span "Furnishings" at bounding box center [139, 418] width 197 height 35
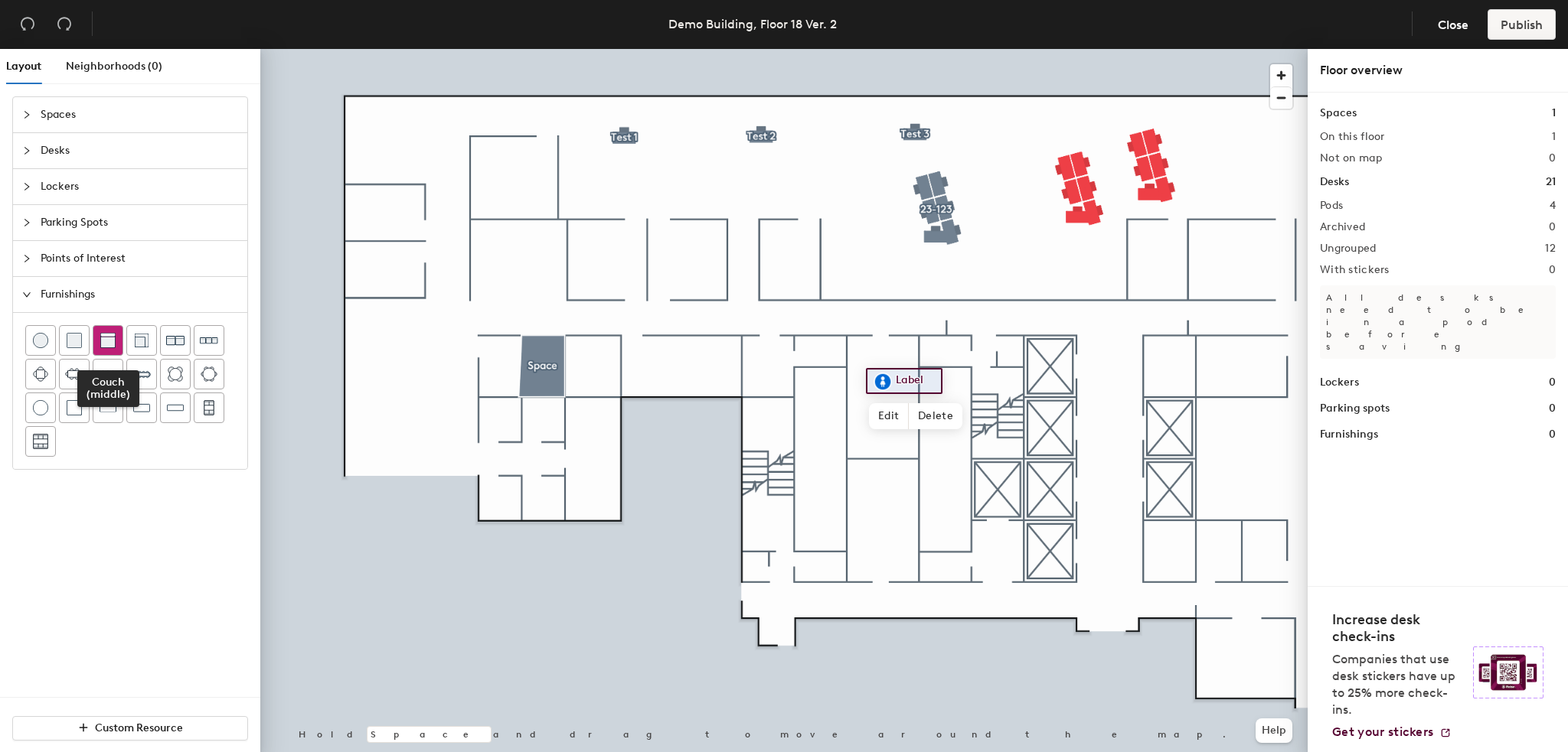
click at [102, 345] on img at bounding box center [108, 340] width 15 height 15
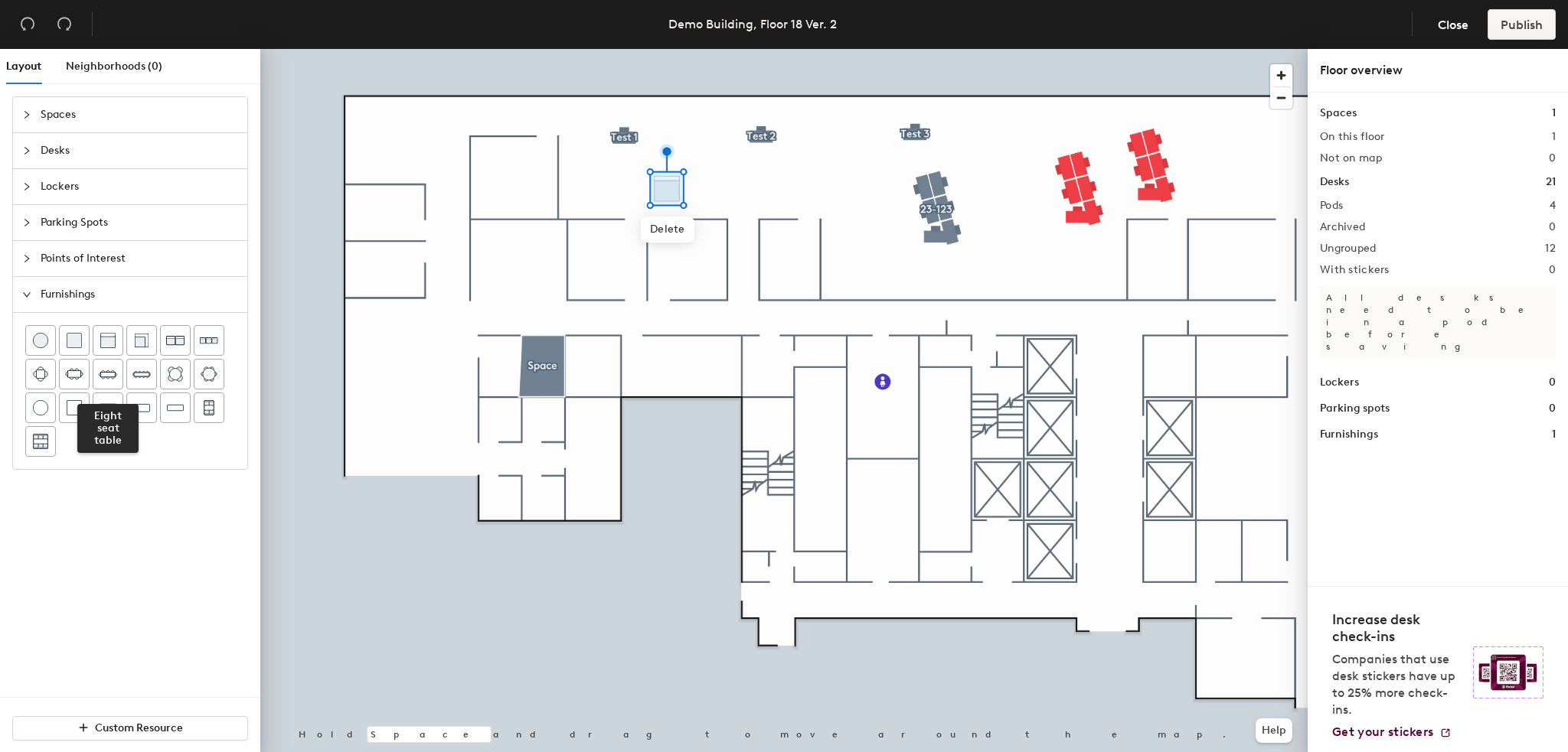
drag, startPoint x: 107, startPoint y: 361, endPoint x: 241, endPoint y: 342, distance: 135.3
click at [108, 361] on div at bounding box center [108, 374] width 29 height 29
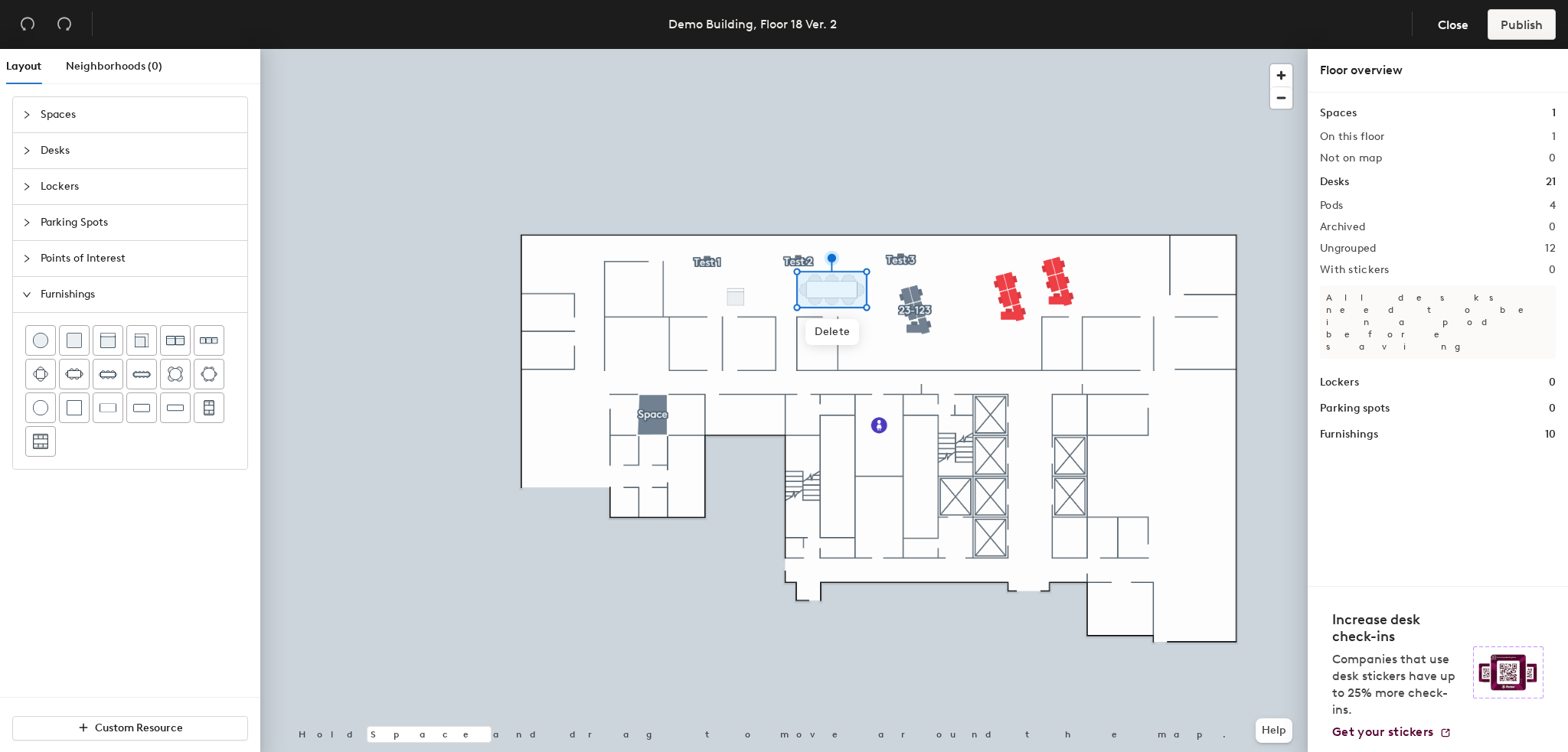
click at [359, 49] on div at bounding box center [784, 49] width 1047 height 0
click at [154, 61] on span "Neighborhoods (0)" at bounding box center [114, 66] width 97 height 13
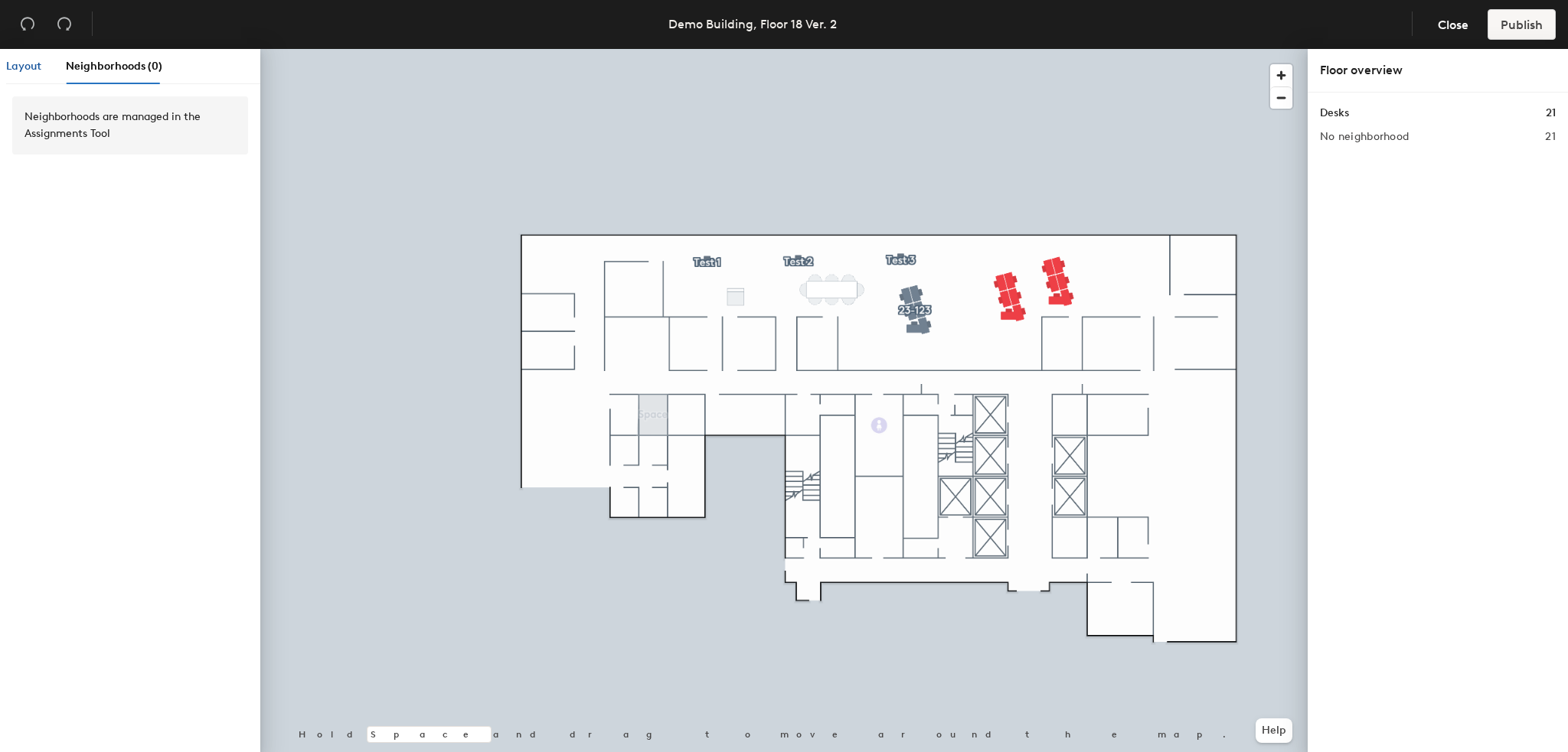
click at [37, 63] on span "Layout" at bounding box center [24, 66] width 35 height 13
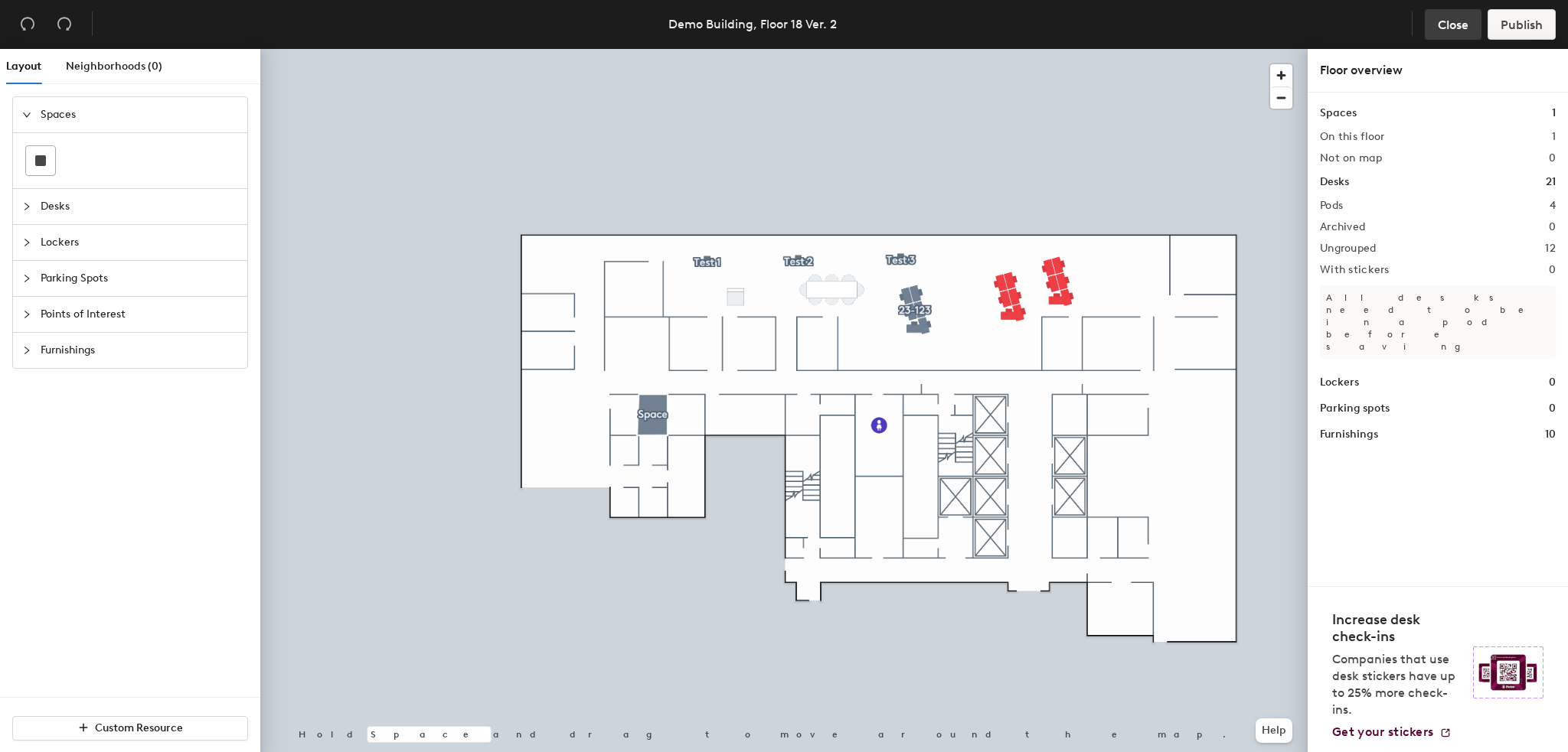
click at [1436, 27] on button "Close" at bounding box center [1453, 24] width 57 height 31
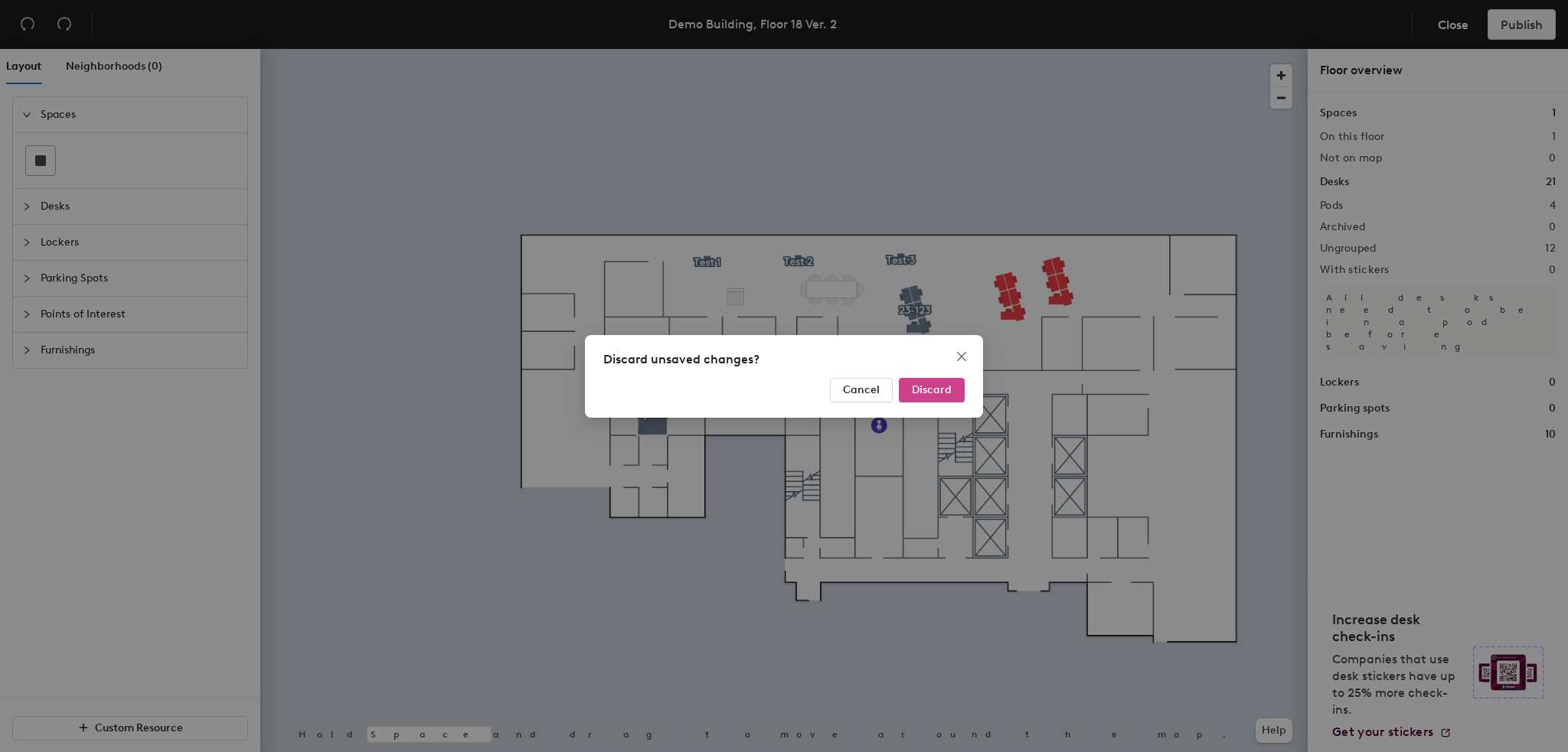
click at [943, 387] on span "Discard" at bounding box center [931, 390] width 40 height 13
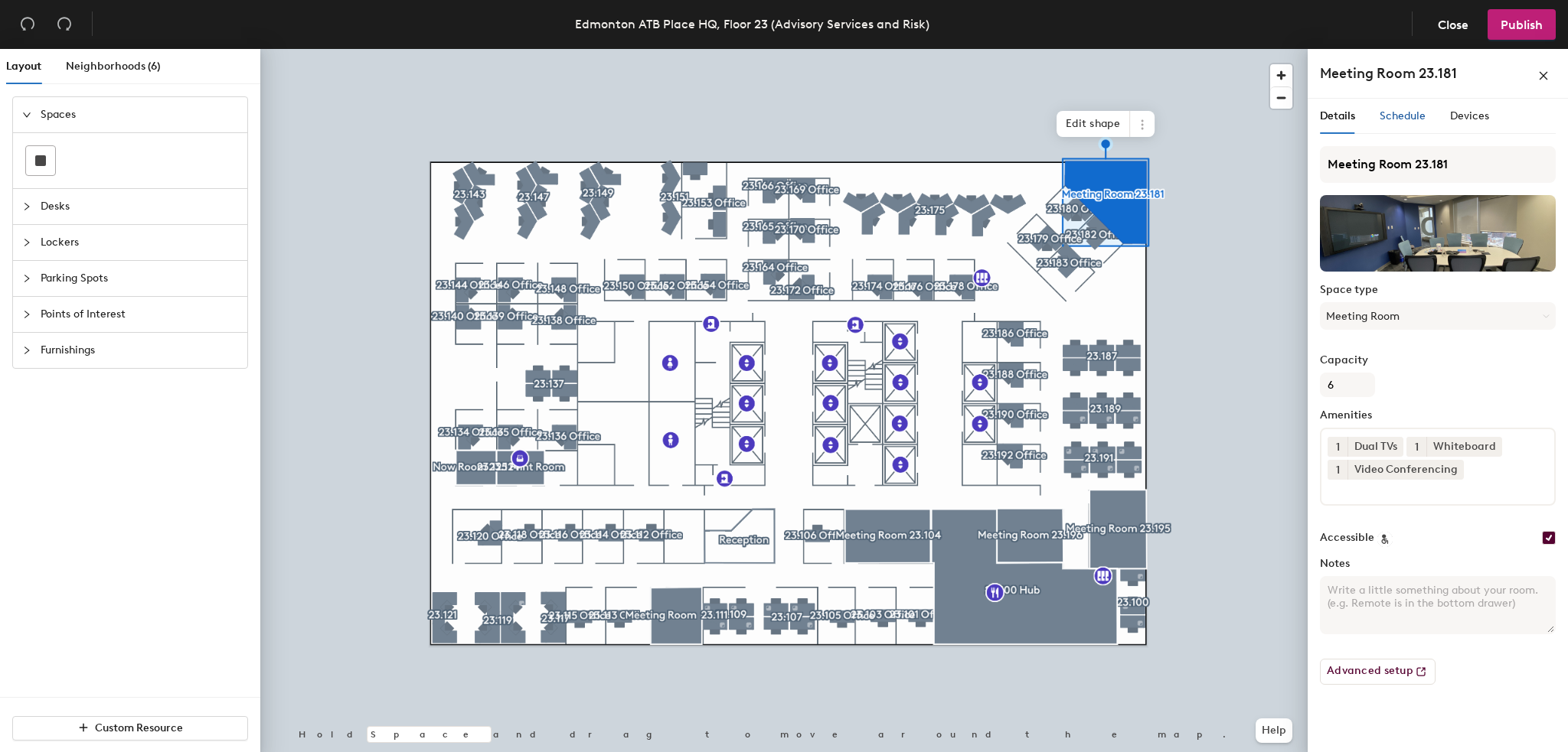
click at [1406, 108] on div "Schedule" at bounding box center [1403, 116] width 46 height 17
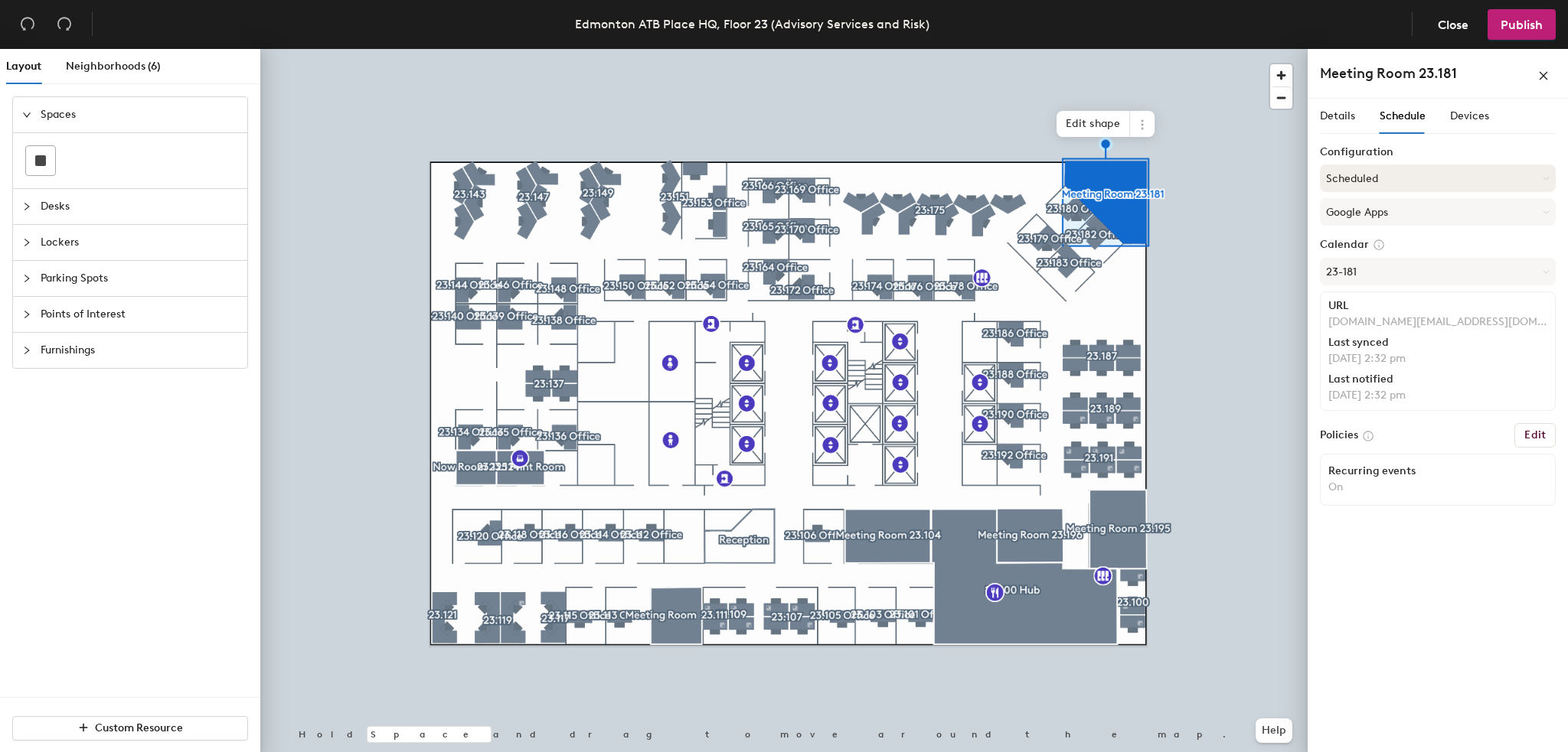
click at [1395, 174] on button "Scheduled" at bounding box center [1438, 178] width 236 height 27
click at [1431, 151] on label "Configuration" at bounding box center [1438, 153] width 236 height 13
click at [1391, 212] on button "Google Apps" at bounding box center [1438, 212] width 236 height 27
click at [1455, 153] on label "Configuration" at bounding box center [1438, 153] width 236 height 13
click at [1422, 274] on button "23-181" at bounding box center [1438, 271] width 236 height 27
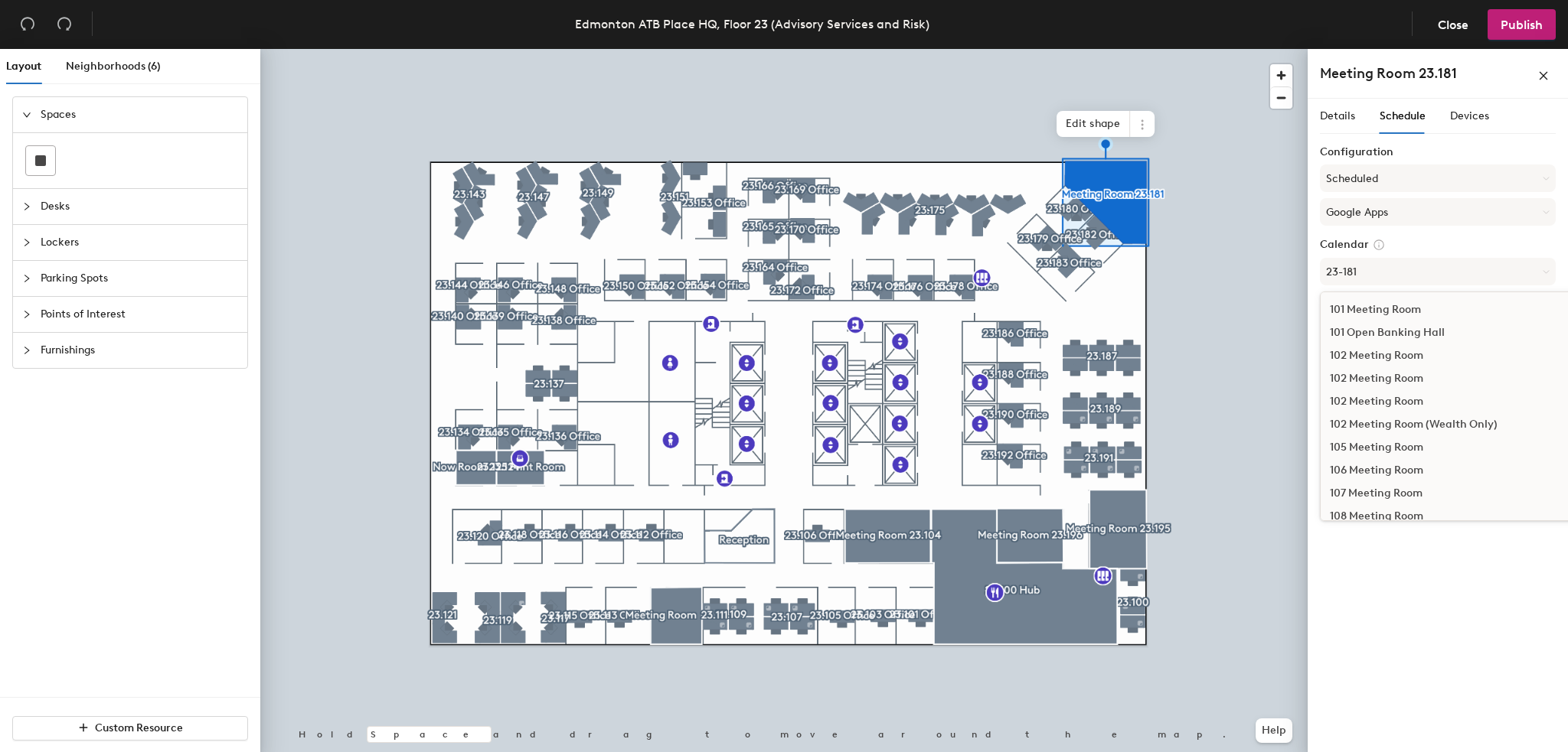
click at [1438, 635] on div "Details Schedule Devices Configuration Scheduled Google Apps Calendar 23-181 10…" at bounding box center [1438, 428] width 260 height 660
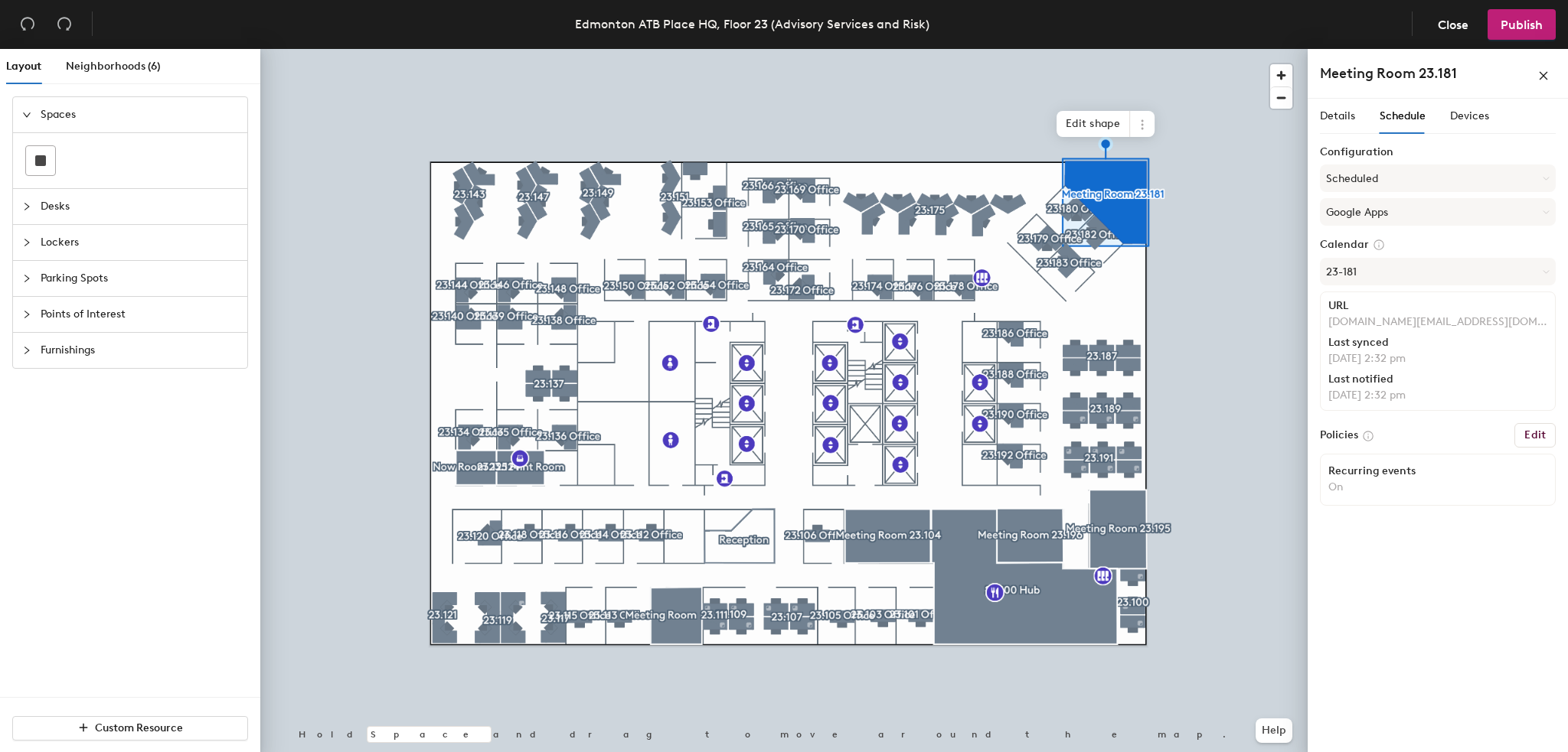
drag, startPoint x: 1324, startPoint y: 320, endPoint x: 1486, endPoint y: 324, distance: 162.0
click at [1486, 324] on div "URL atb.com_41544230323238@resource.calendar.google.com Last synced Oct 9, 2:32…" at bounding box center [1438, 352] width 236 height 119
drag, startPoint x: 1338, startPoint y: 326, endPoint x: 1521, endPoint y: 330, distance: 183.0
click at [1521, 330] on div "URL atb.com_41544230323238@resource.calendar.google.com Last synced Oct 9, 2:32…" at bounding box center [1438, 352] width 236 height 119
click at [1450, 268] on button "23-181" at bounding box center [1438, 271] width 236 height 27
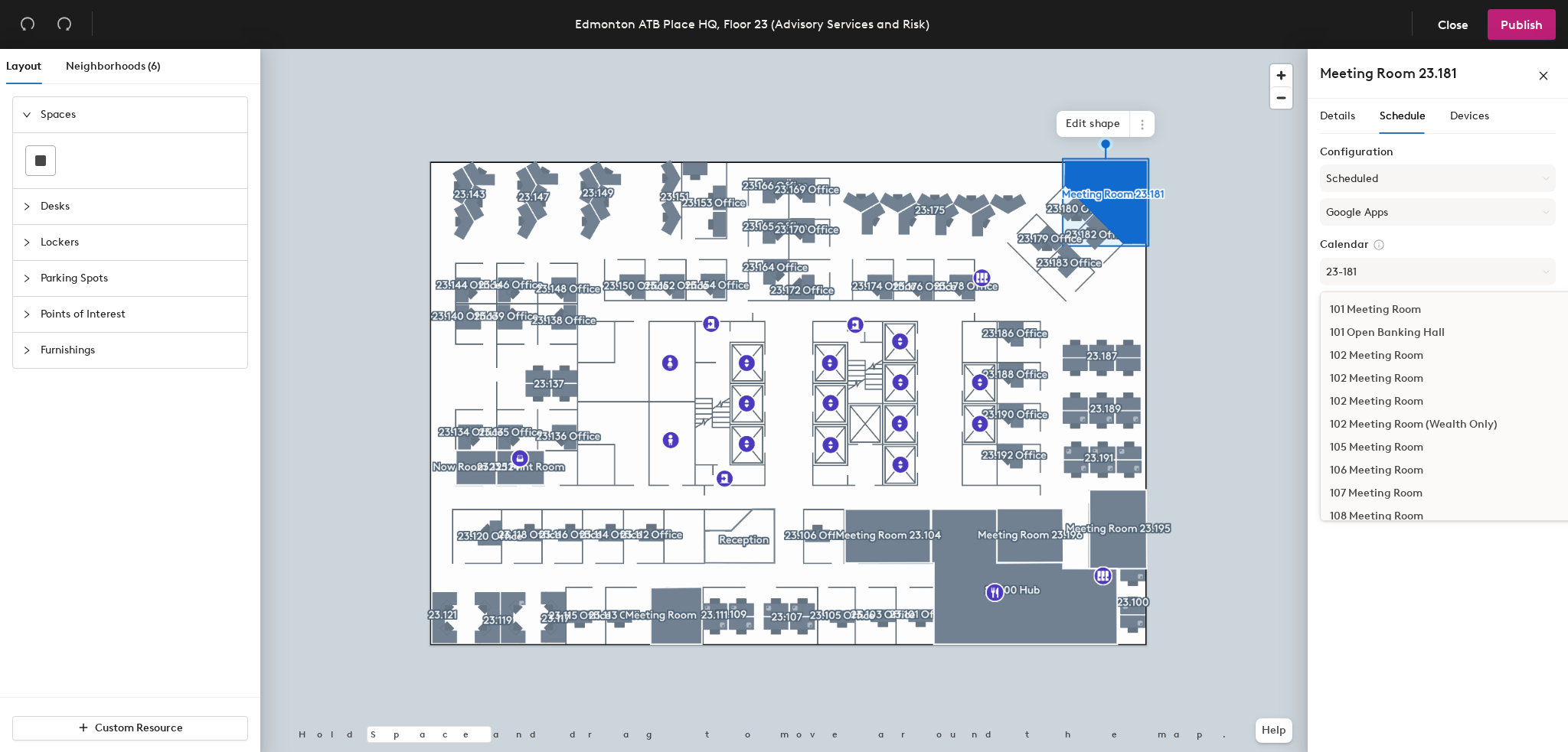
click at [1465, 694] on div "Details Schedule Devices Configuration Scheduled Google Apps Calendar 23-181 10…" at bounding box center [1438, 428] width 260 height 660
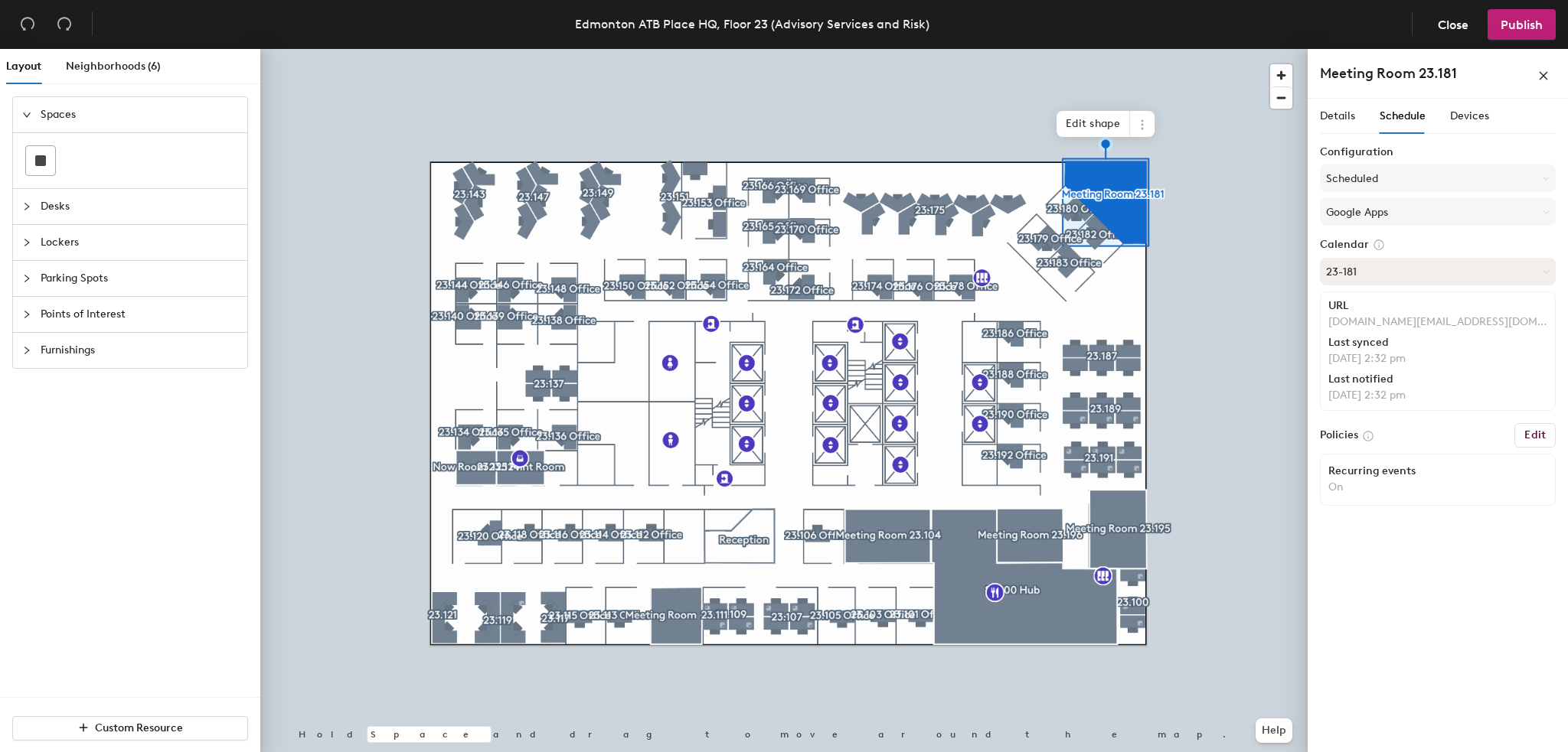
click at [1386, 273] on button "23-181" at bounding box center [1438, 271] width 236 height 27
click at [1451, 611] on div "Details Schedule Devices Configuration Scheduled Google Apps Calendar 23-181 UR…" at bounding box center [1438, 428] width 260 height 660
drag, startPoint x: 1327, startPoint y: 322, endPoint x: 1498, endPoint y: 323, distance: 171.0
click at [1497, 316] on div "URL atb.com_41544230323238@resource.calendar.google.com Last synced Oct 9, 2:32…" at bounding box center [1438, 352] width 236 height 119
click at [1447, 18] on span "Close" at bounding box center [1453, 24] width 31 height 14
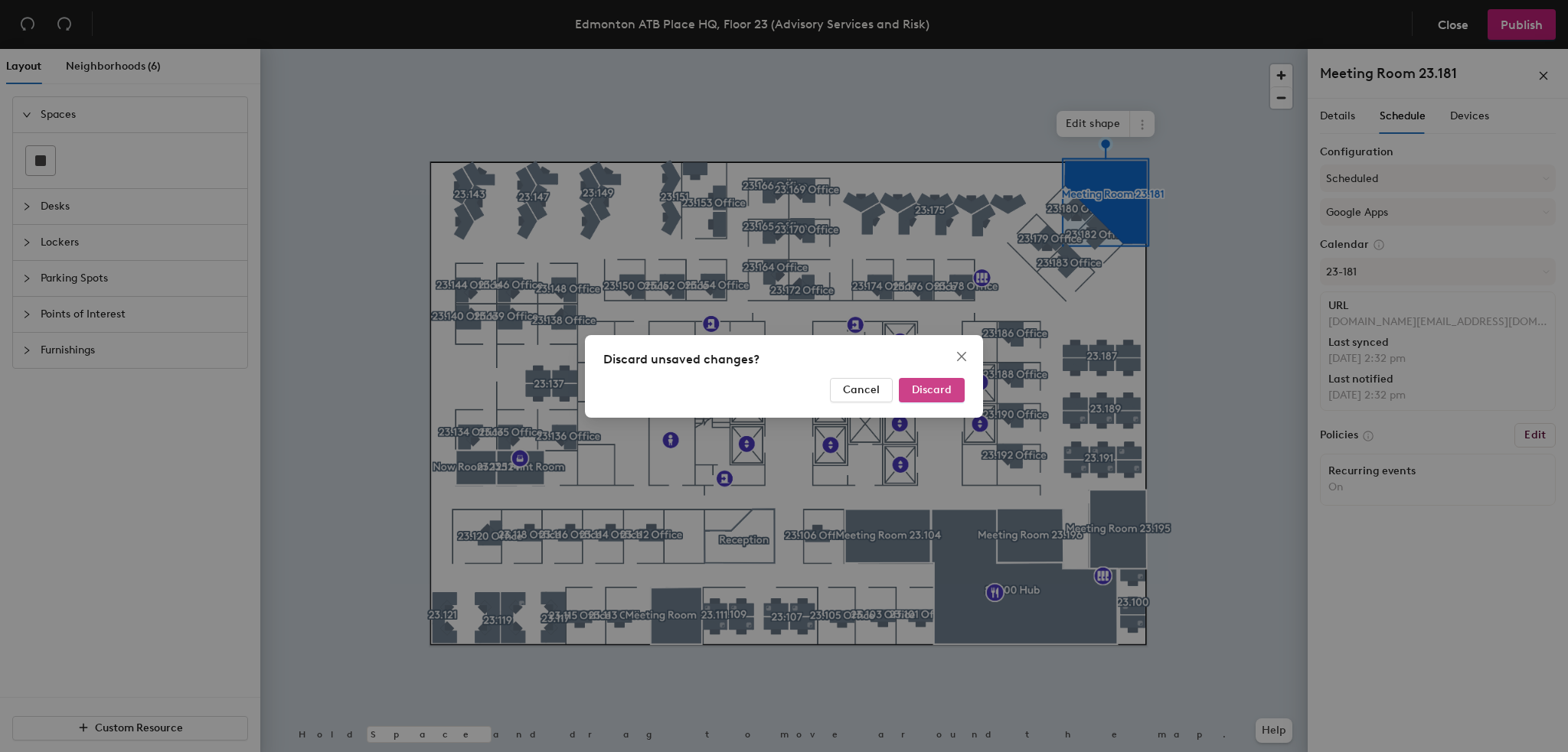
click at [947, 392] on span "Discard" at bounding box center [931, 390] width 40 height 13
